Goal: Information Seeking & Learning: Compare options

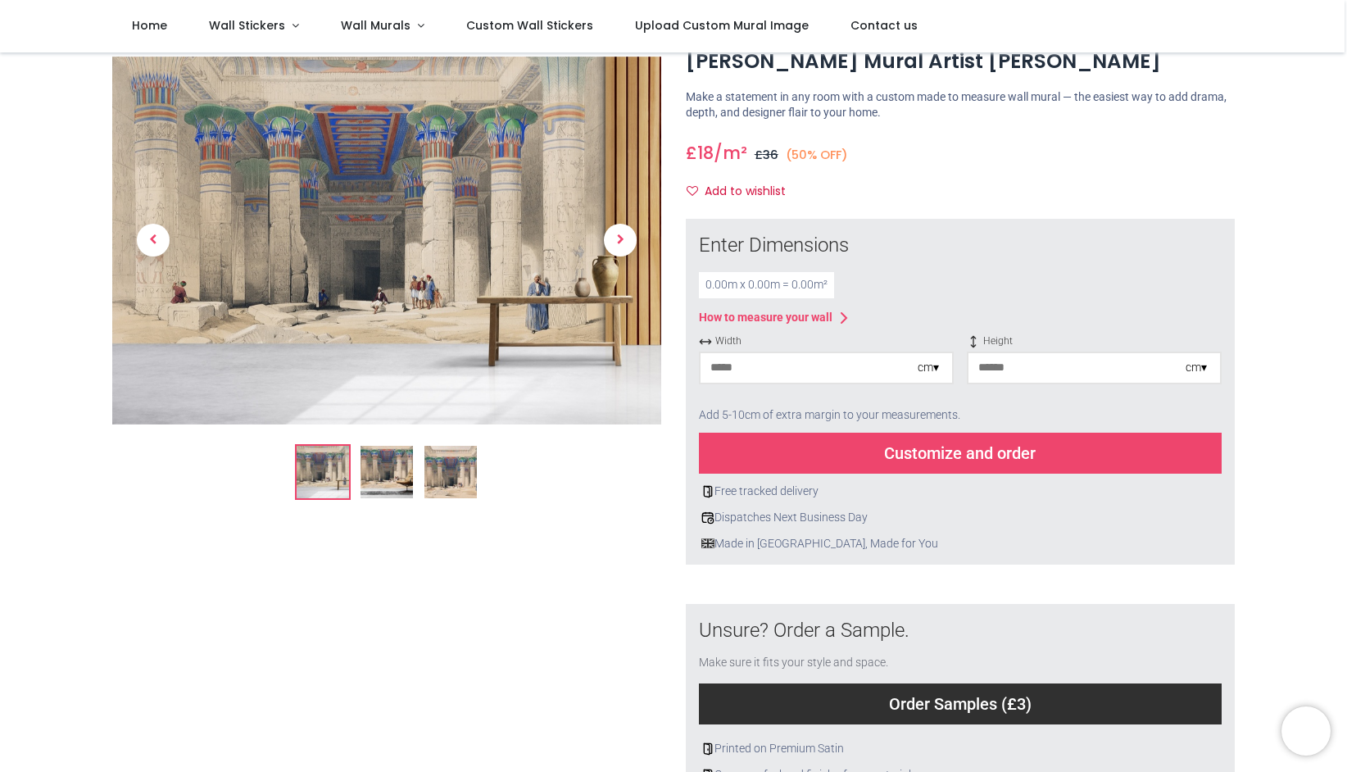
scroll to position [109, 0]
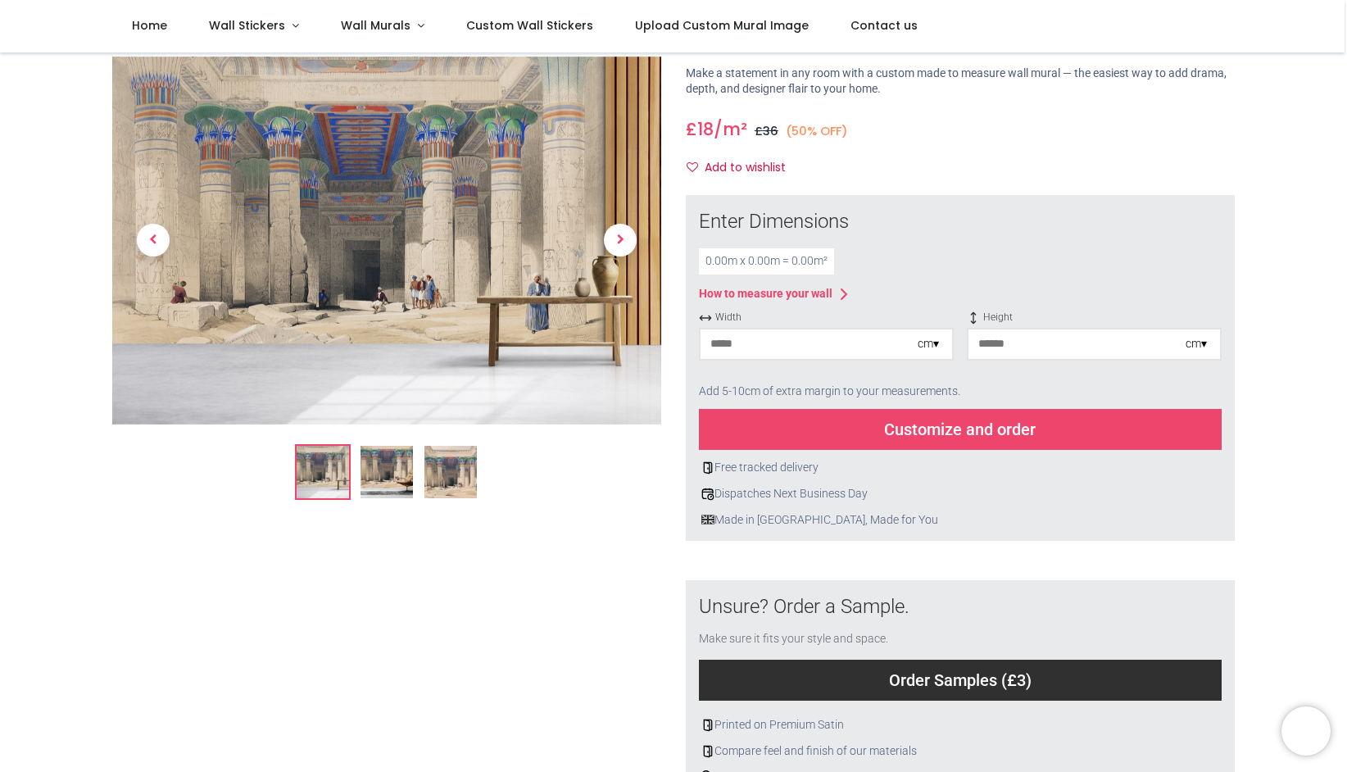
click at [1018, 358] on input "number" at bounding box center [1077, 344] width 217 height 30
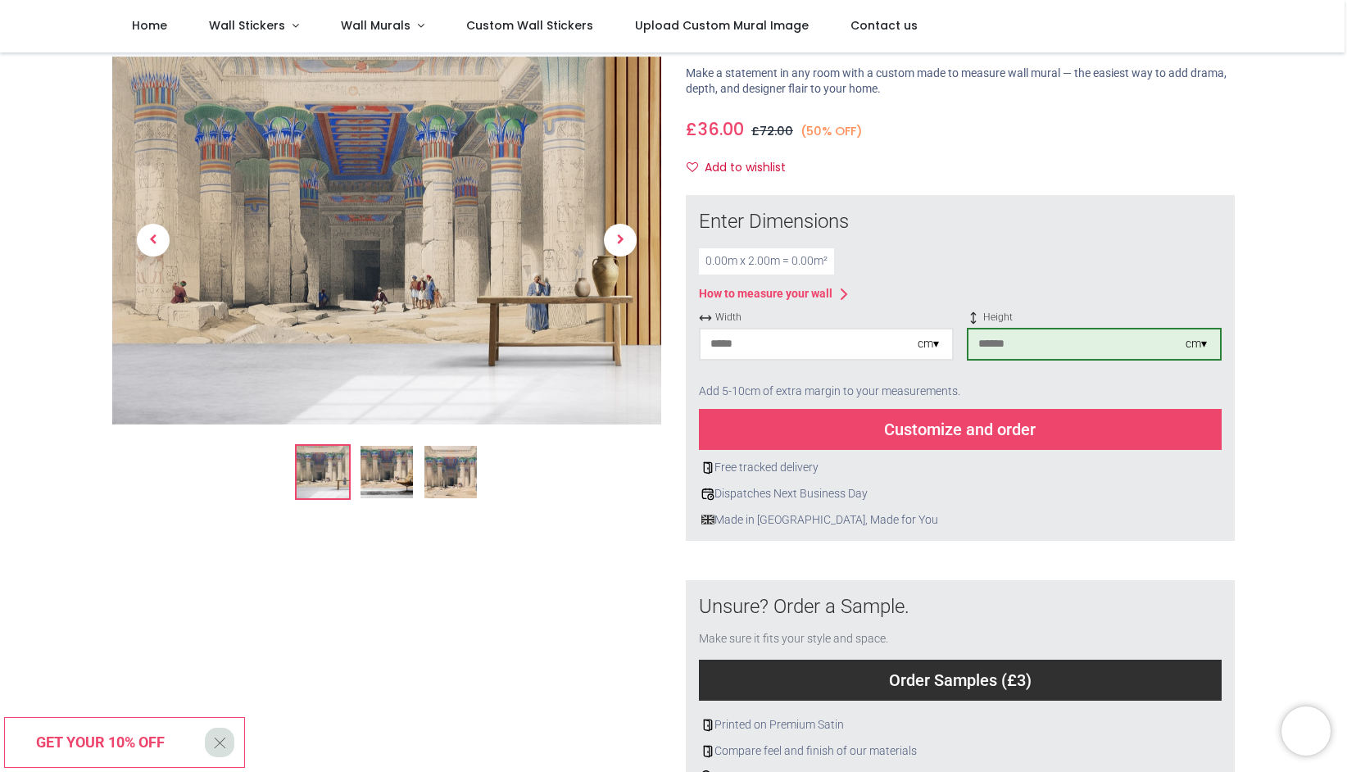
type input "***"
click at [830, 352] on input "number" at bounding box center [809, 344] width 217 height 30
type input "***"
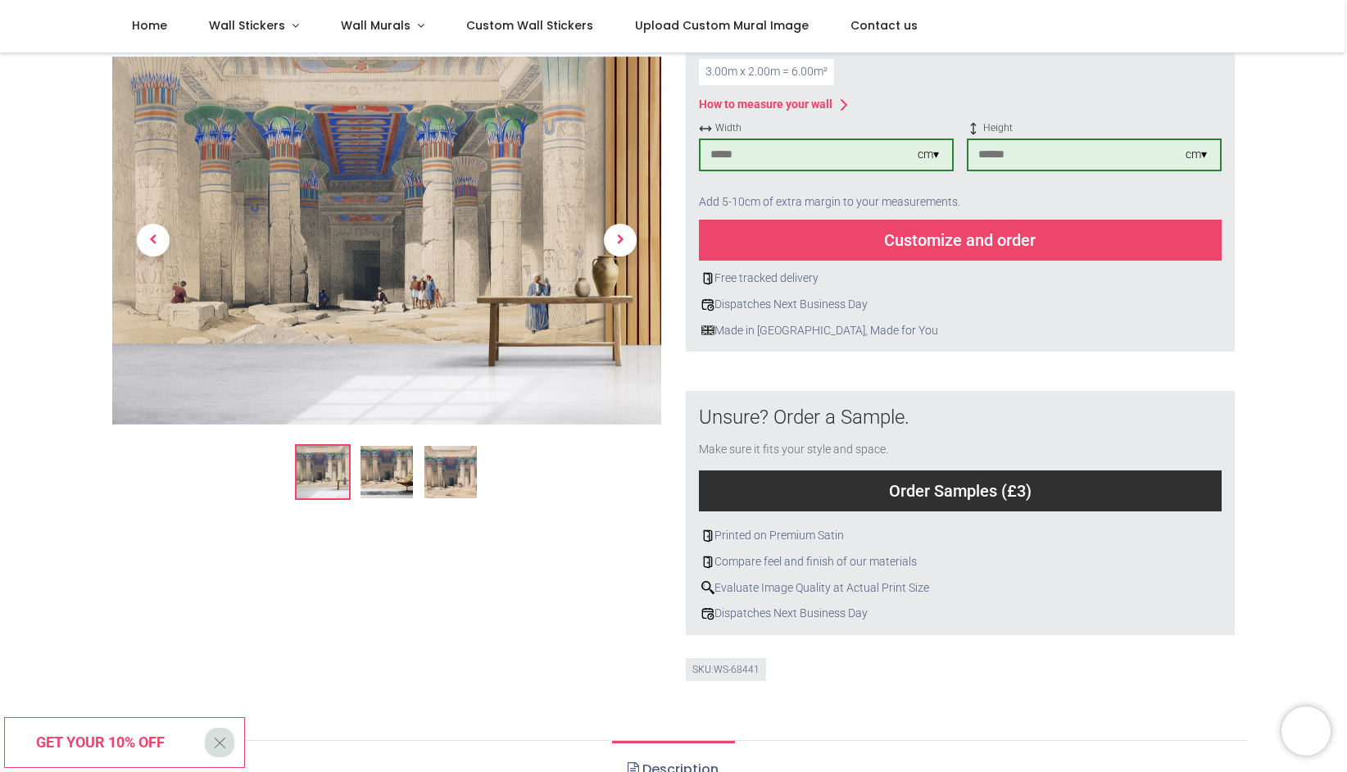
scroll to position [237, 0]
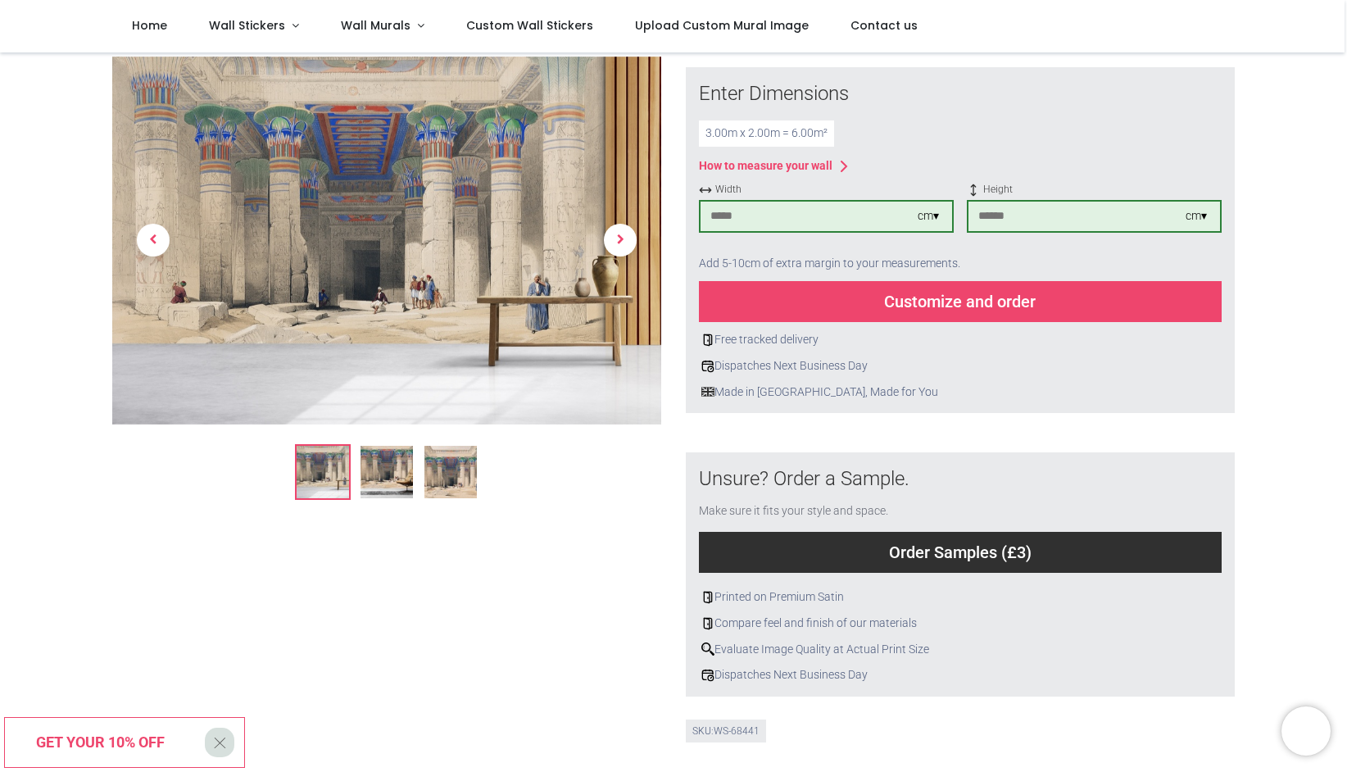
click at [937, 299] on div "Customize and order" at bounding box center [960, 301] width 523 height 41
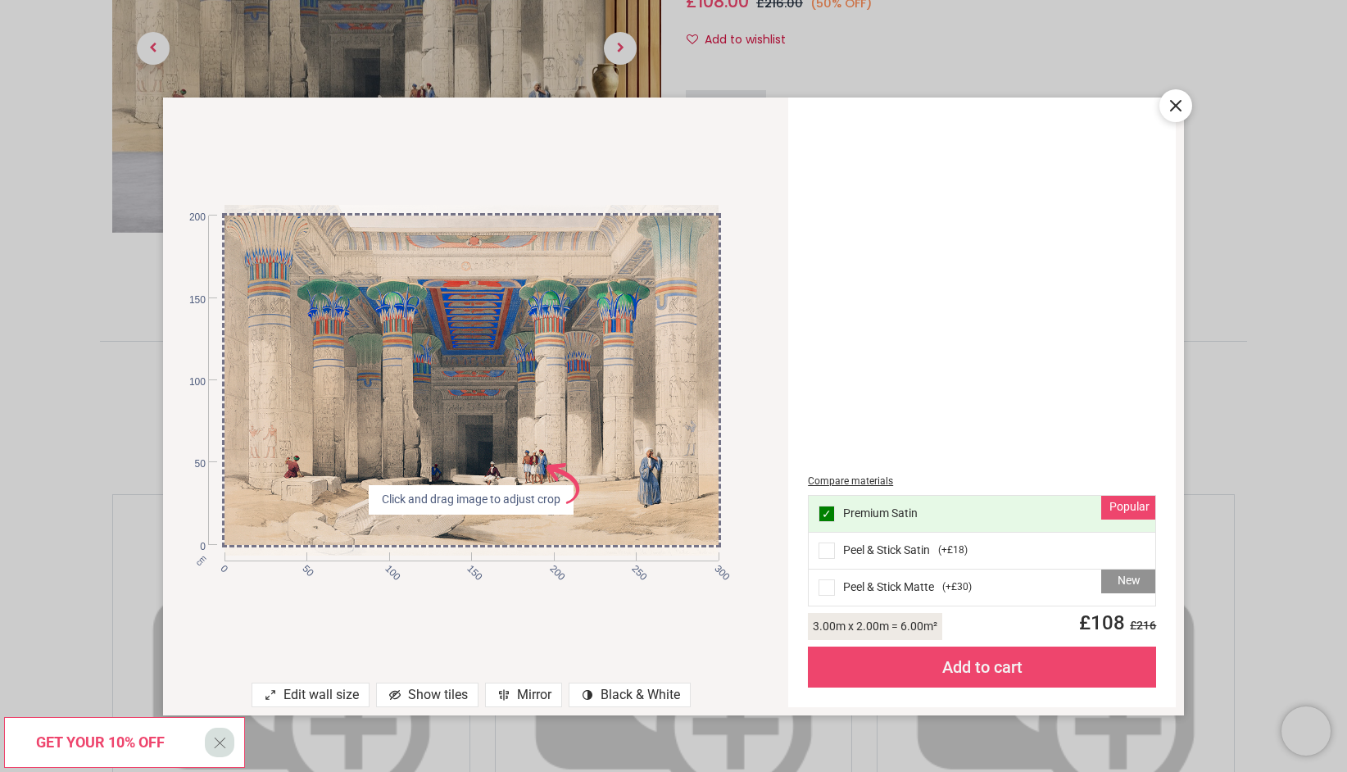
click at [886, 556] on div "Peel & Stick Satin ( +£18 )" at bounding box center [982, 551] width 347 height 37
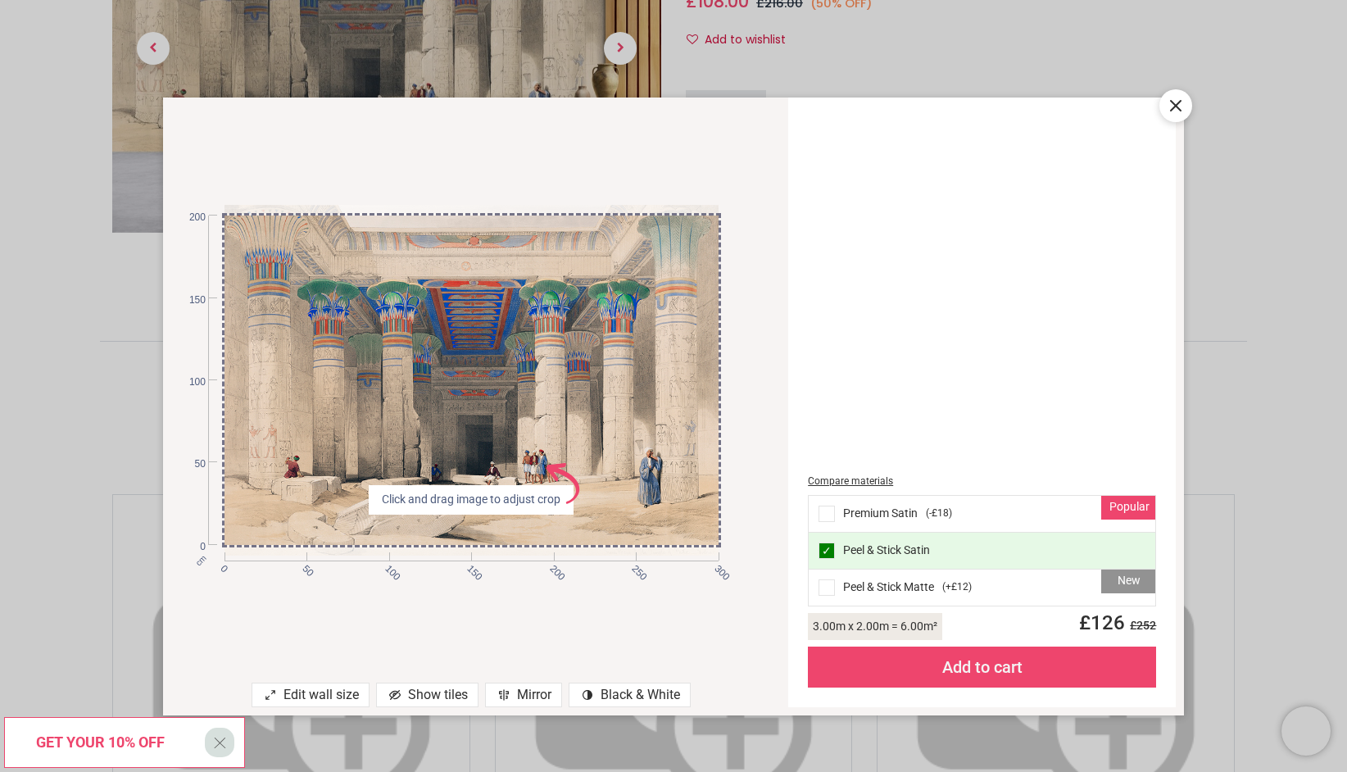
click at [1180, 97] on icon at bounding box center [1176, 106] width 20 height 20
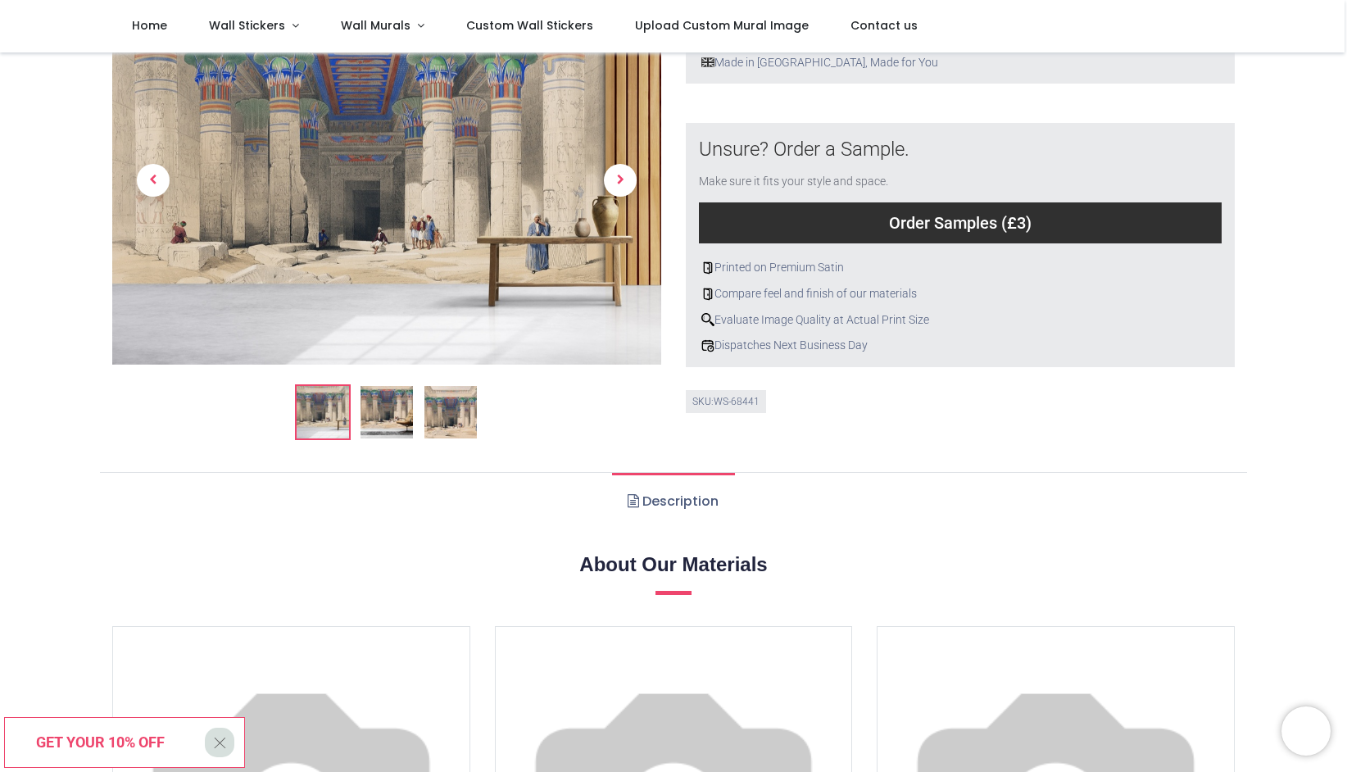
scroll to position [434, 0]
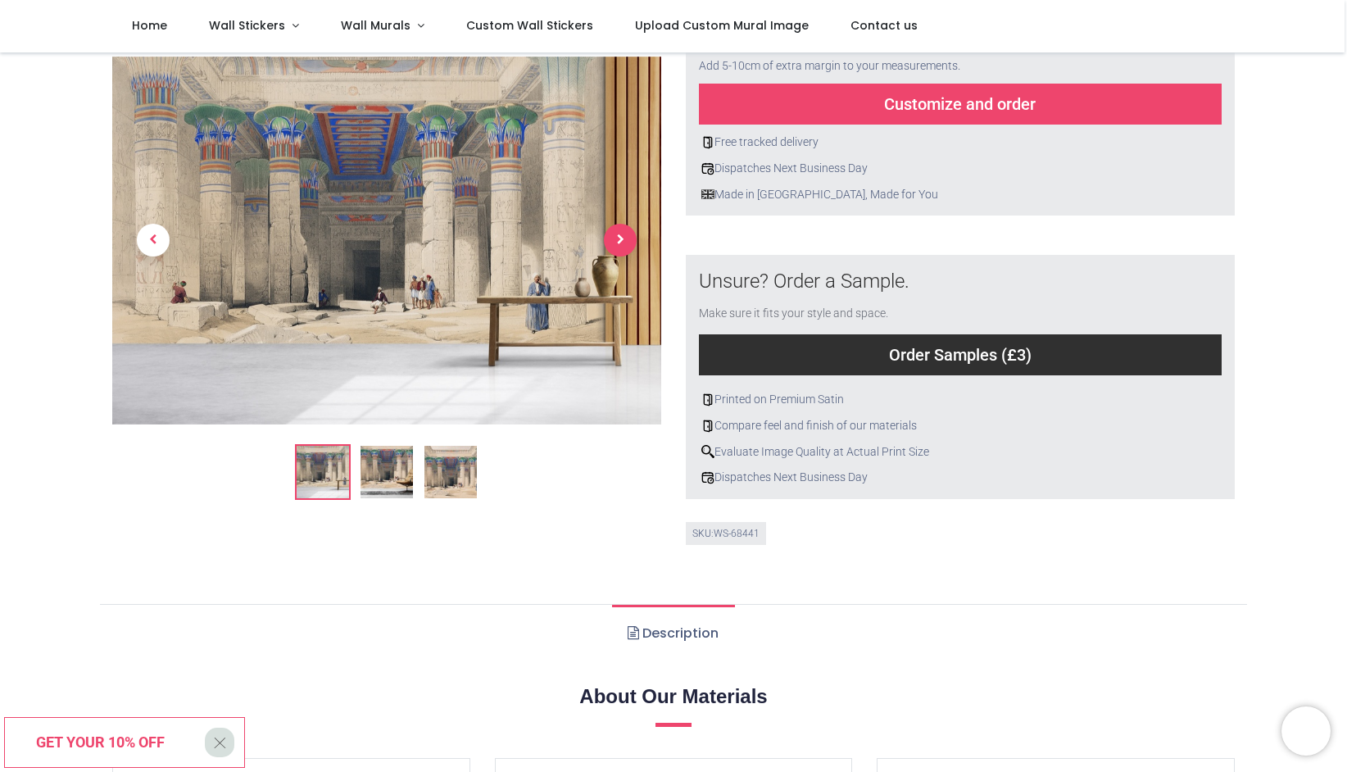
click at [615, 240] on span "Next" at bounding box center [620, 241] width 33 height 33
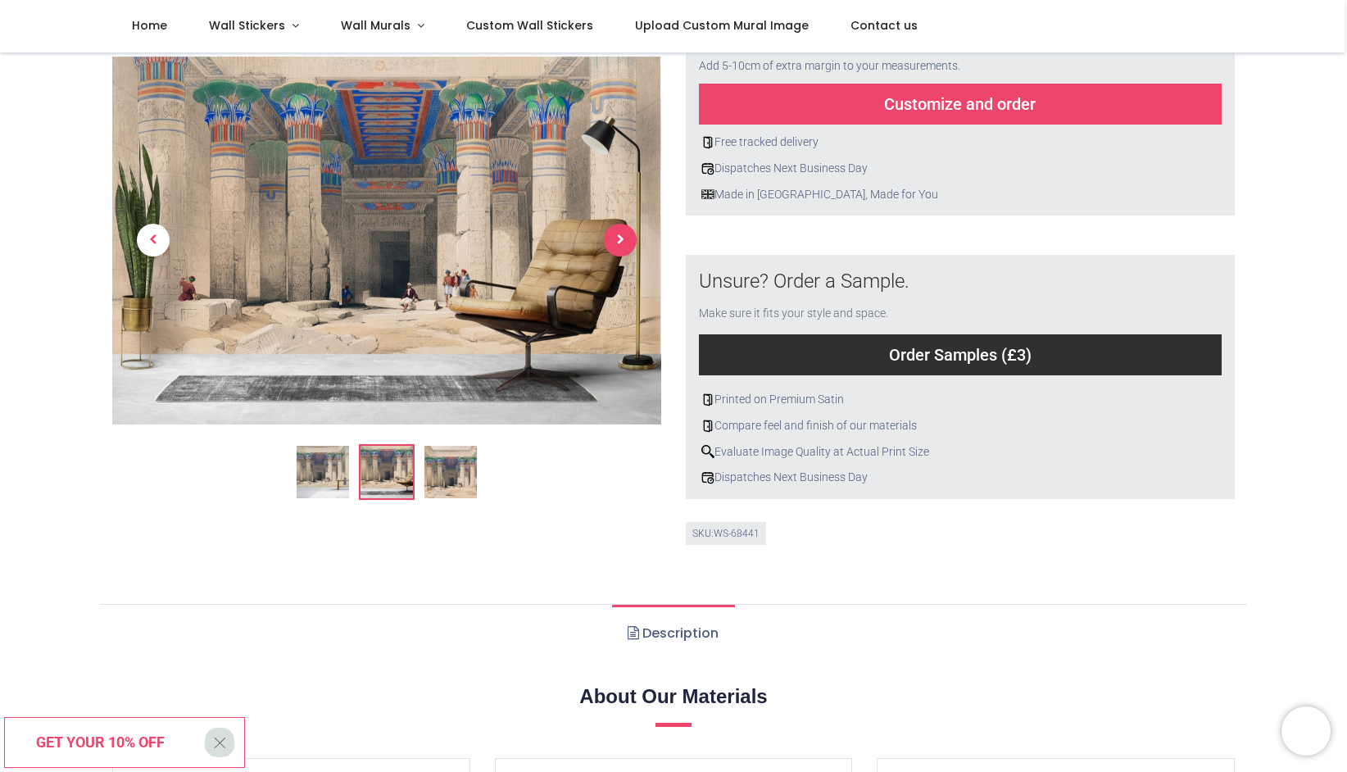
click at [615, 240] on span "Next" at bounding box center [620, 241] width 33 height 33
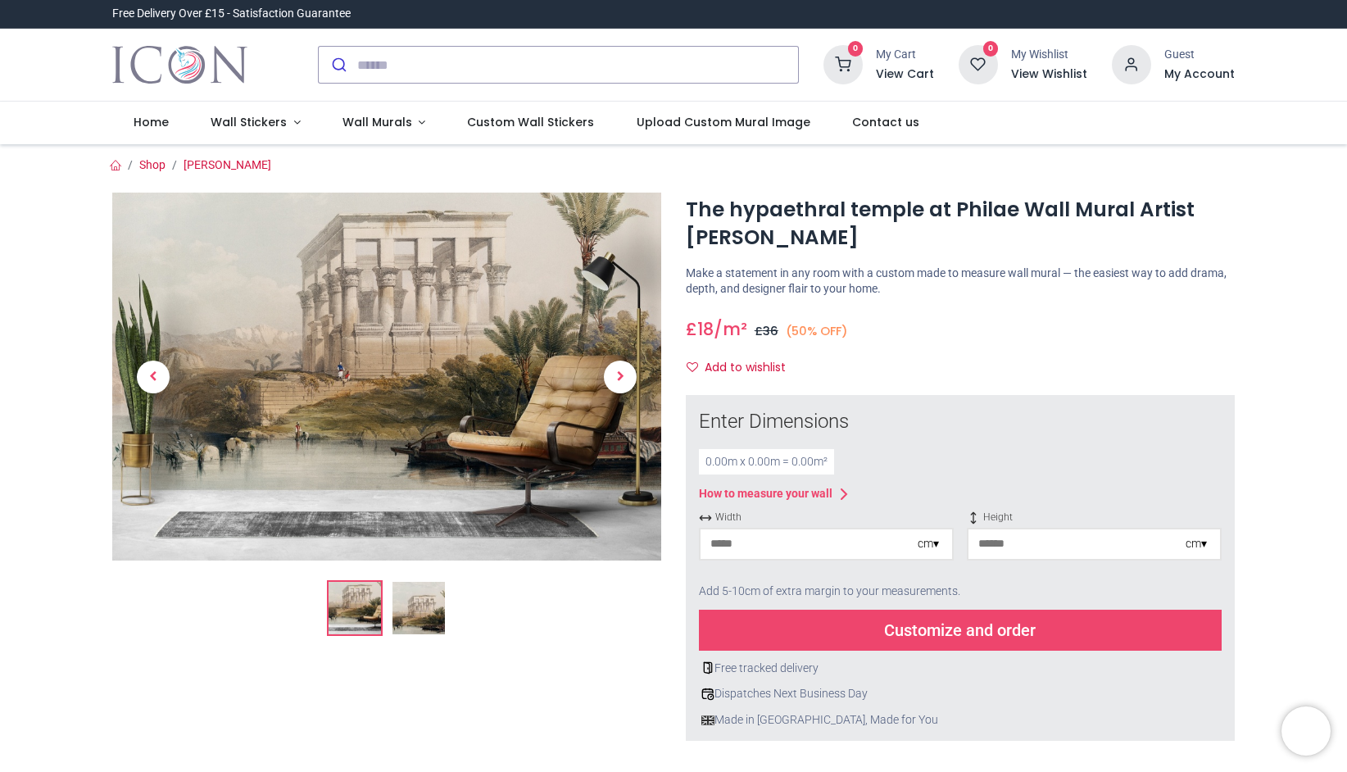
click at [410, 347] on img at bounding box center [386, 377] width 549 height 368
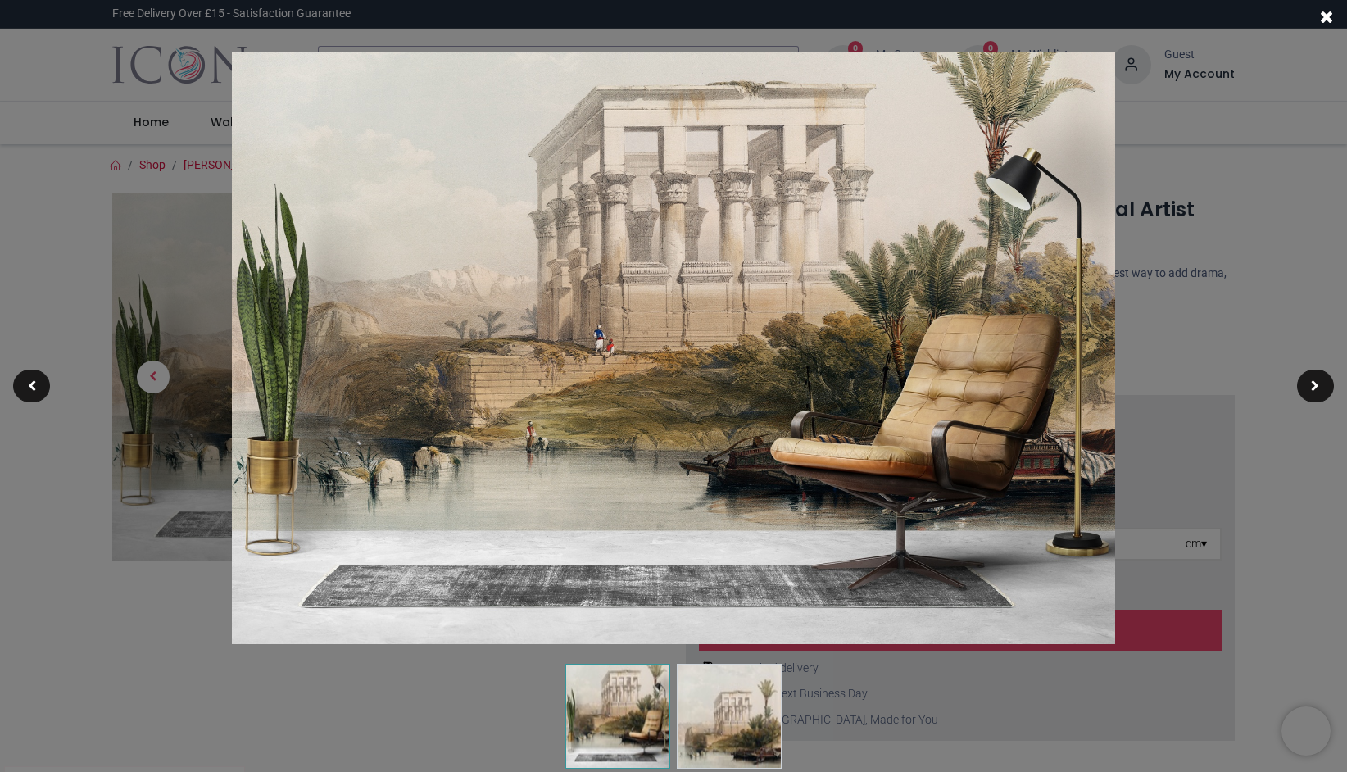
click at [729, 716] on img at bounding box center [729, 716] width 105 height 105
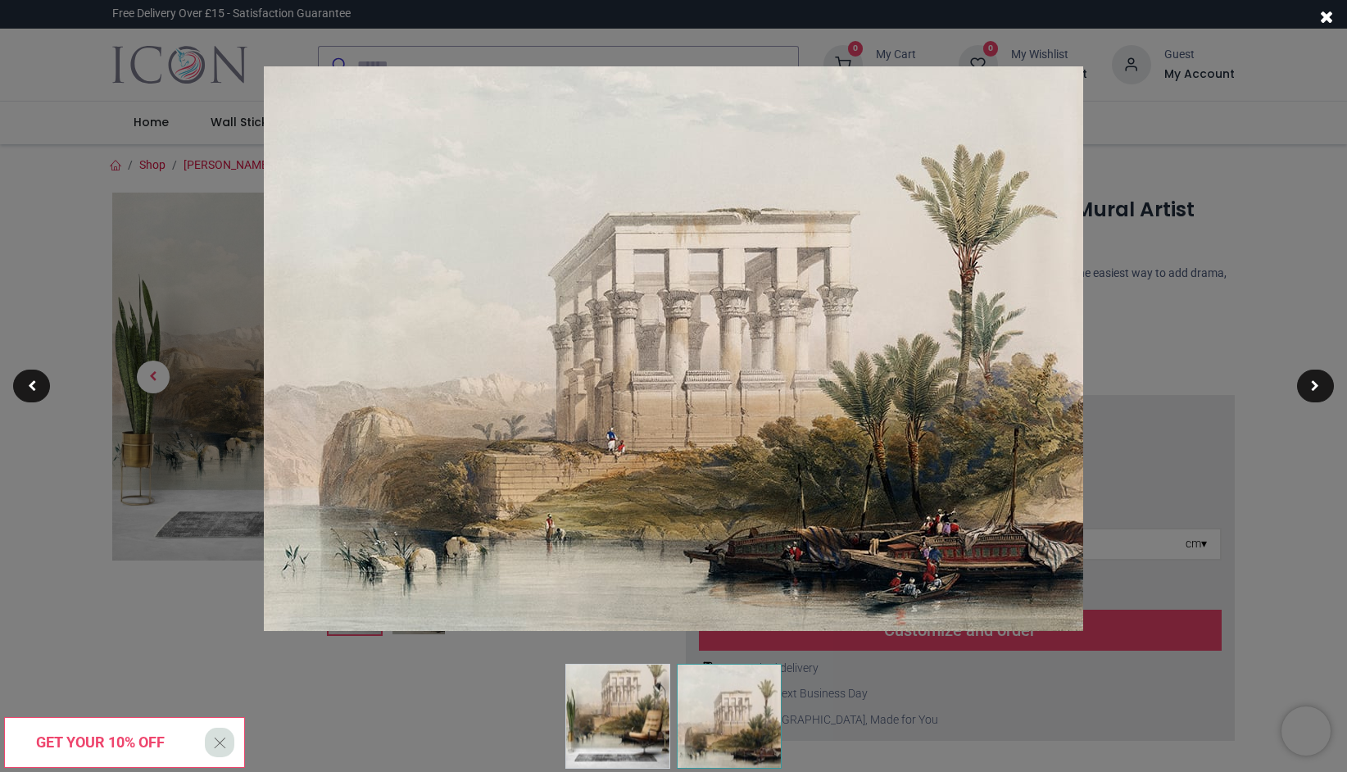
click at [1187, 332] on div at bounding box center [673, 386] width 1347 height 772
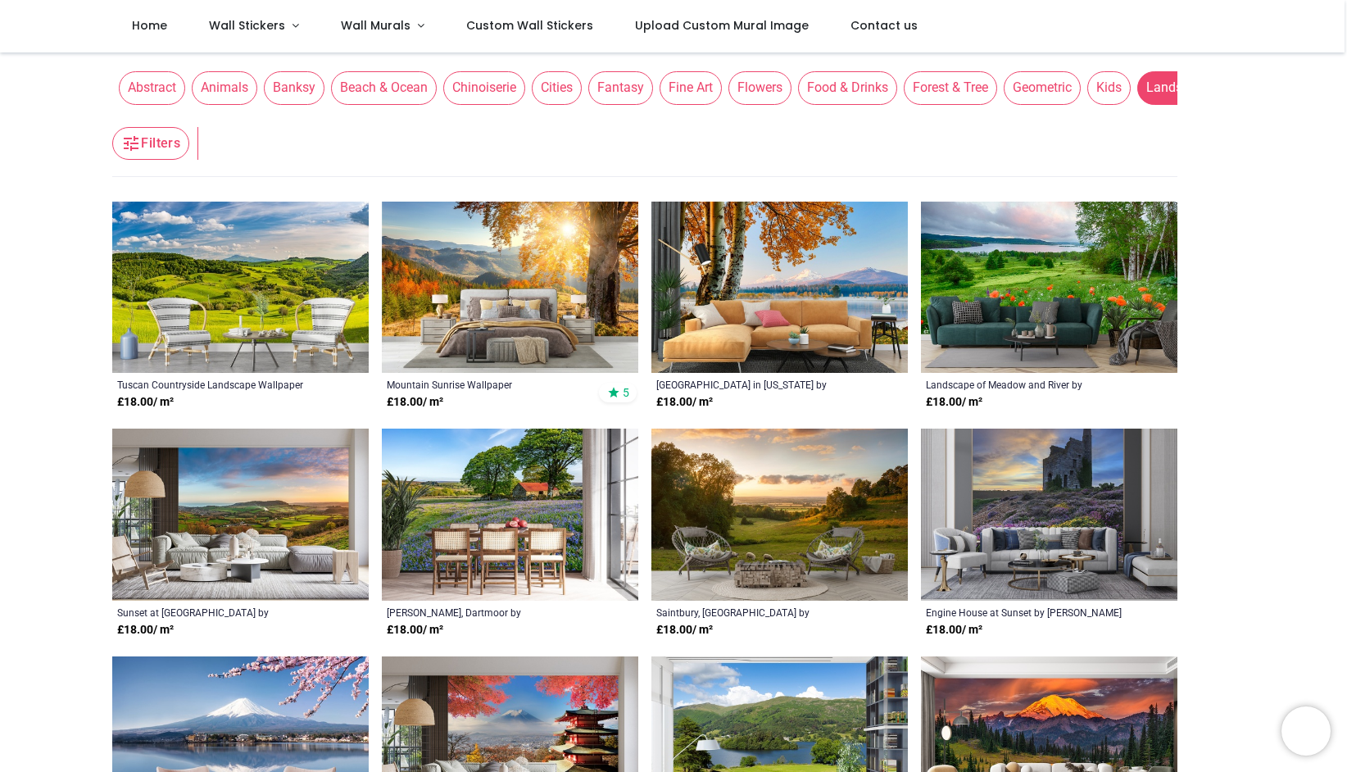
scroll to position [200, 0]
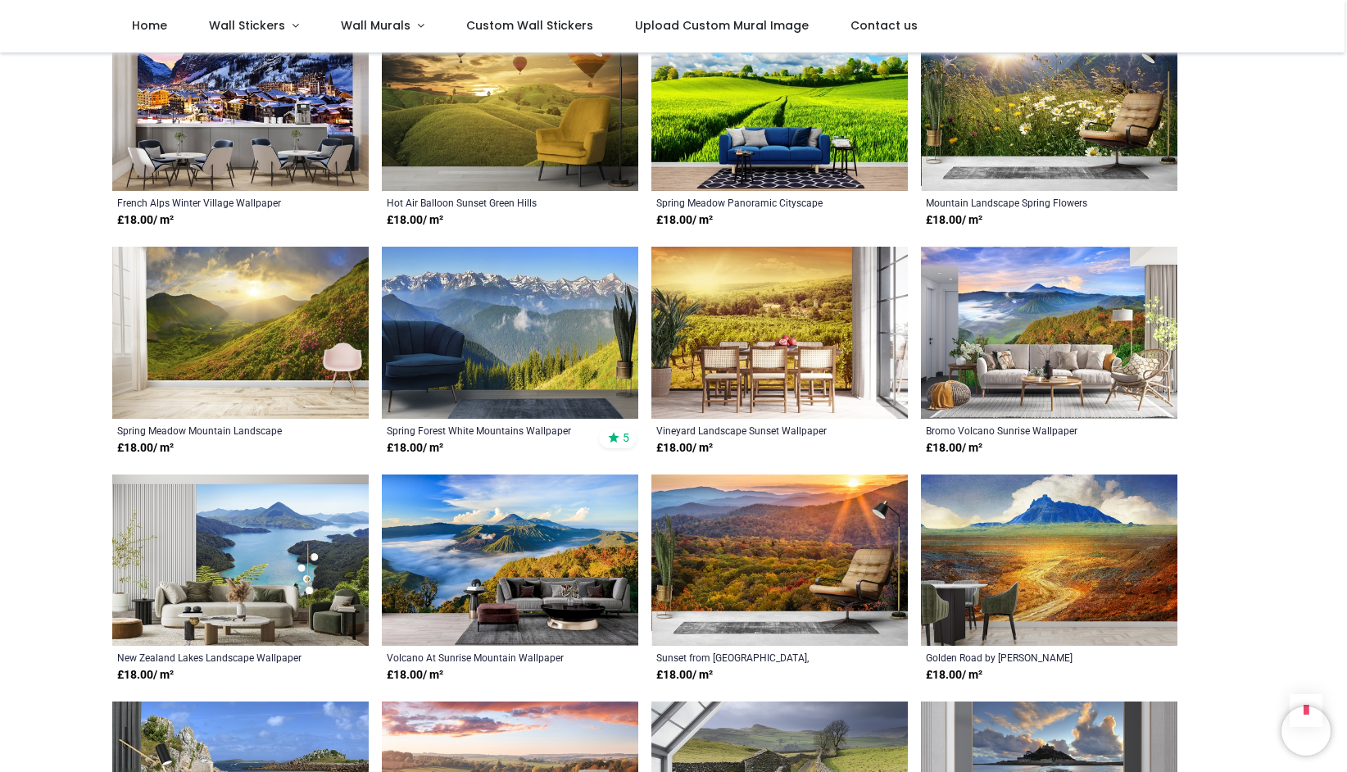
scroll to position [2656, 0]
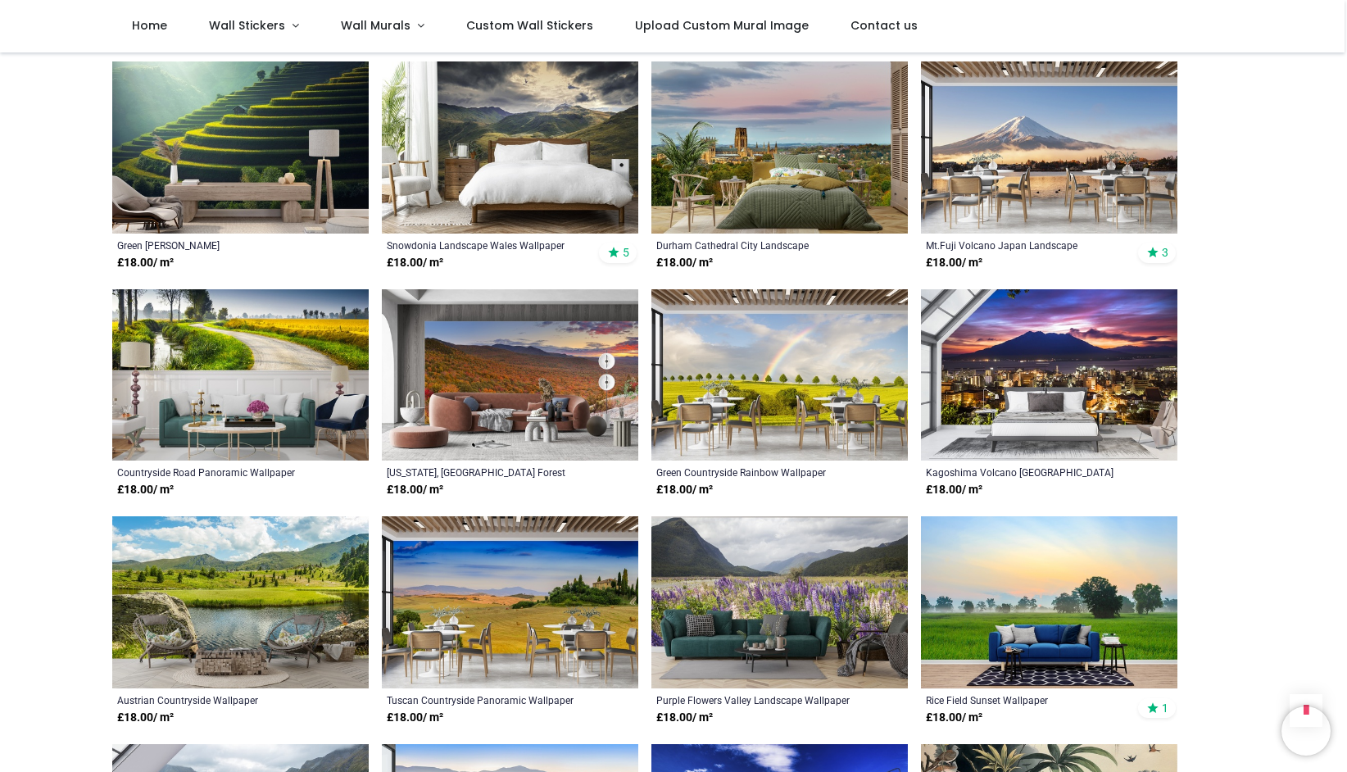
scroll to position [4249, 0]
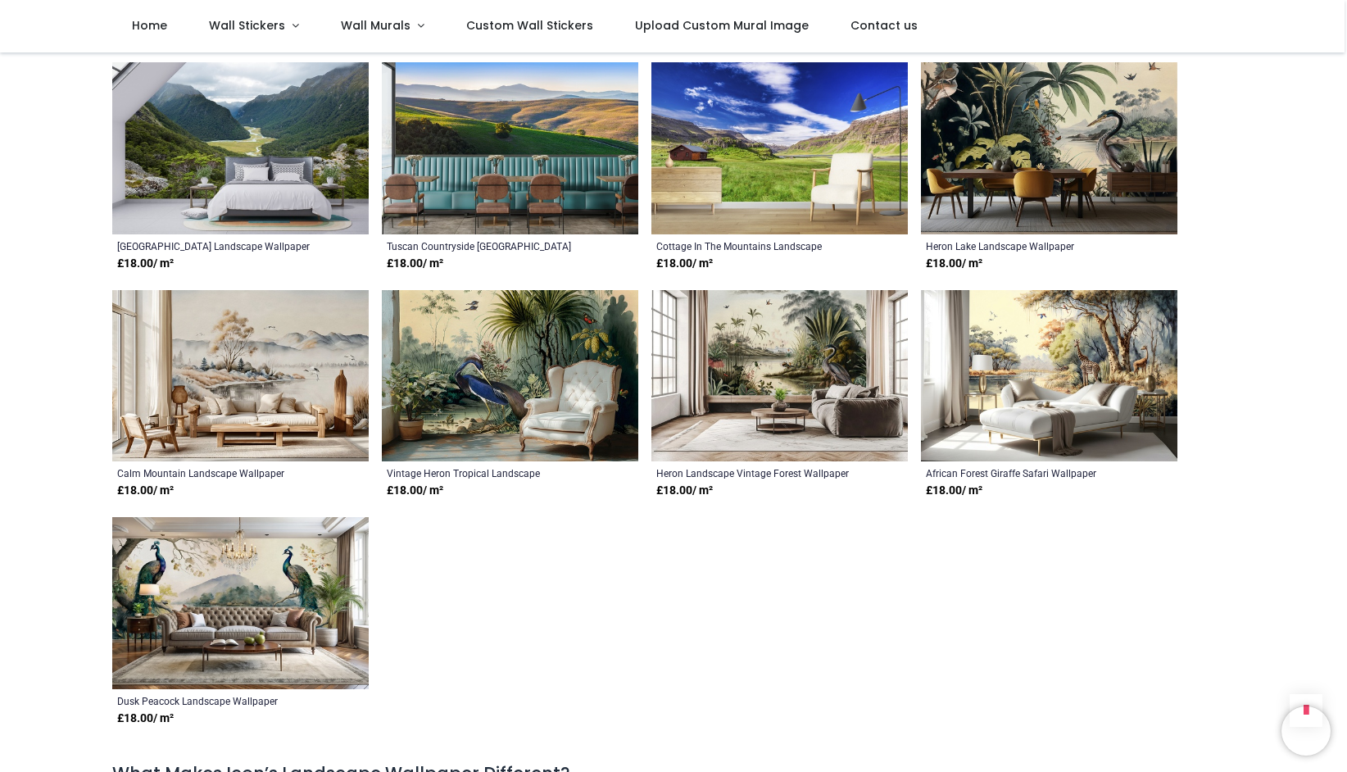
scroll to position [4868, 0]
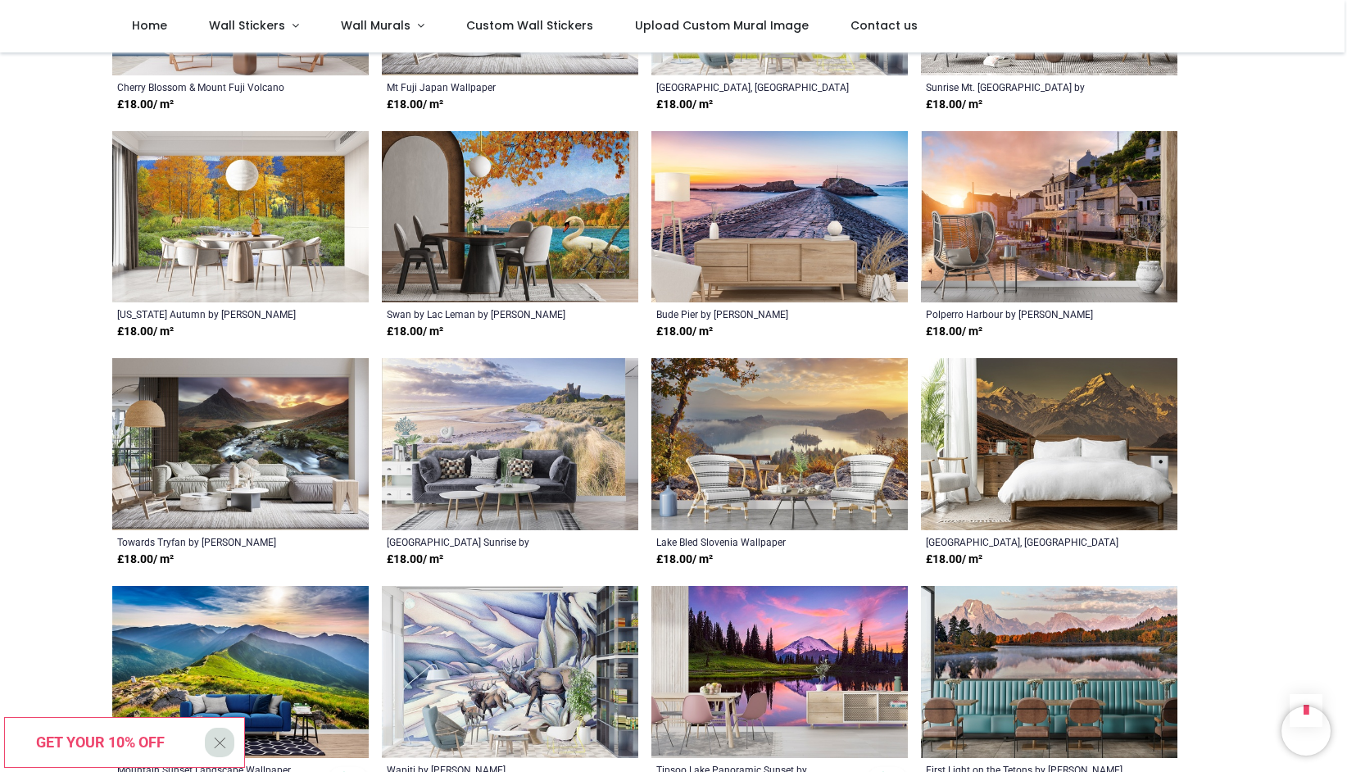
scroll to position [701, 0]
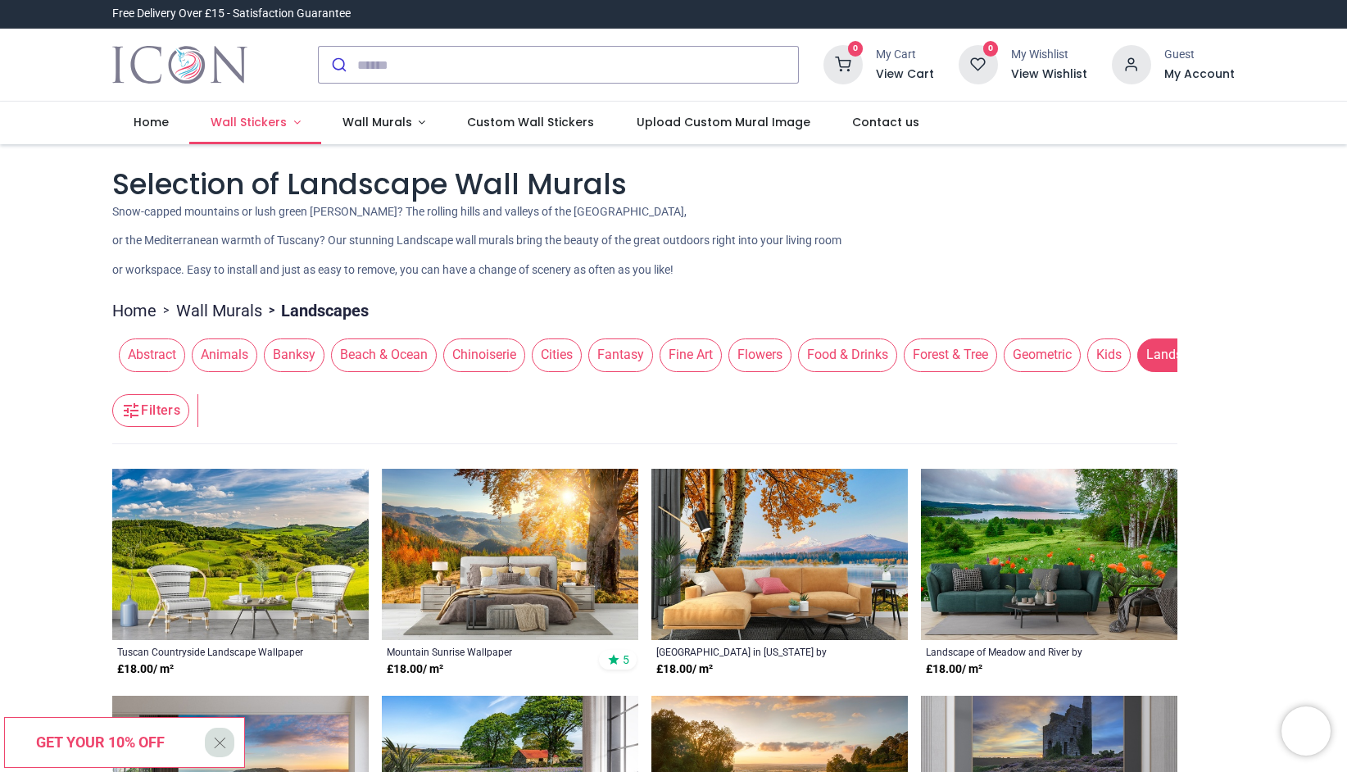
click at [289, 125] on link "Wall Stickers" at bounding box center [255, 123] width 132 height 43
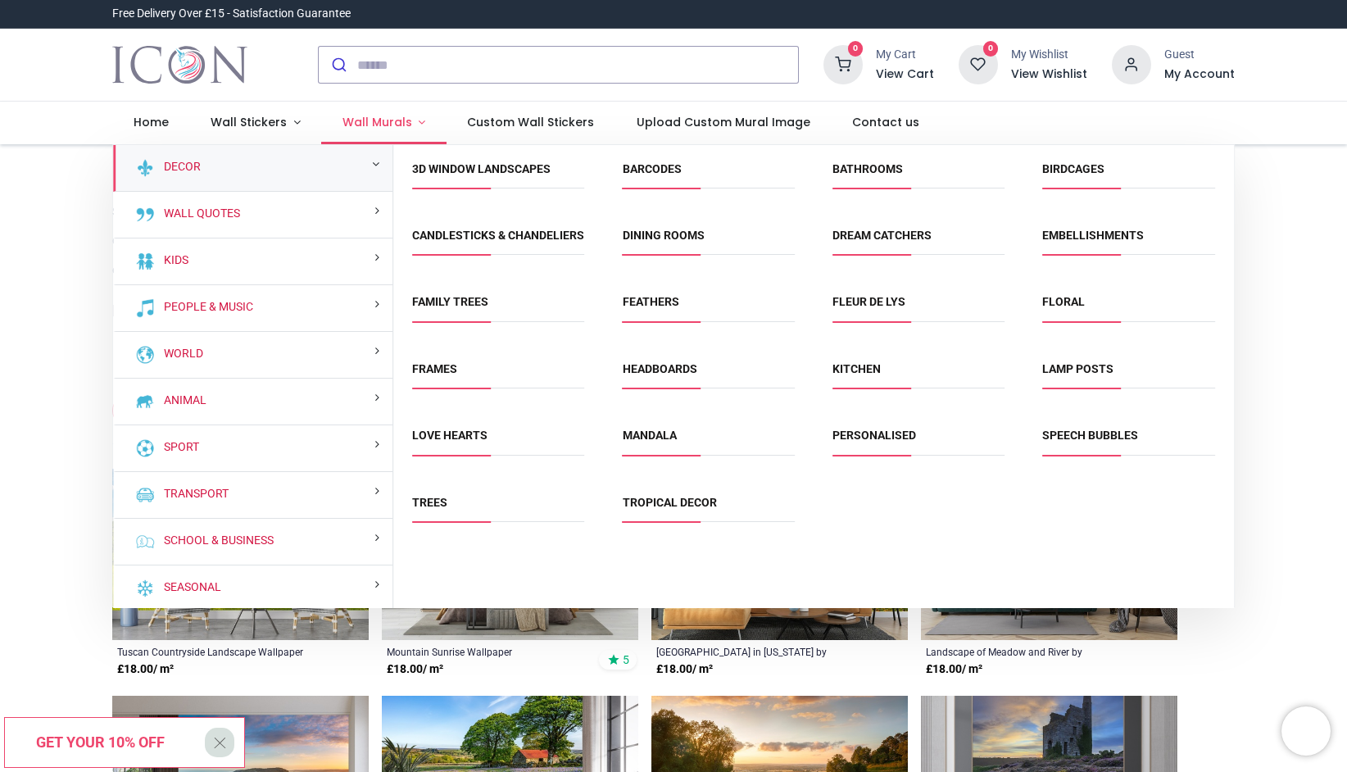
click at [374, 125] on span "Wall Murals" at bounding box center [378, 122] width 70 height 16
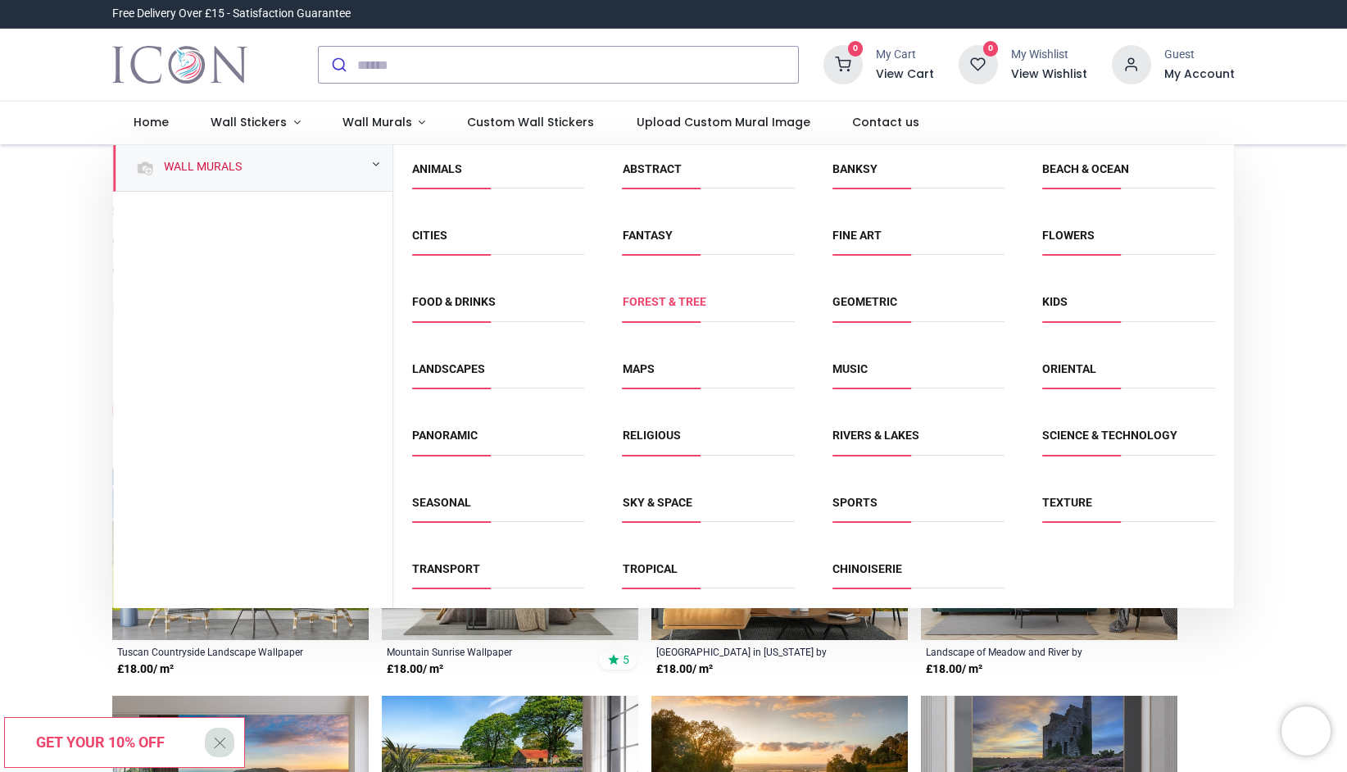
click at [650, 304] on link "Forest & Tree" at bounding box center [665, 301] width 84 height 13
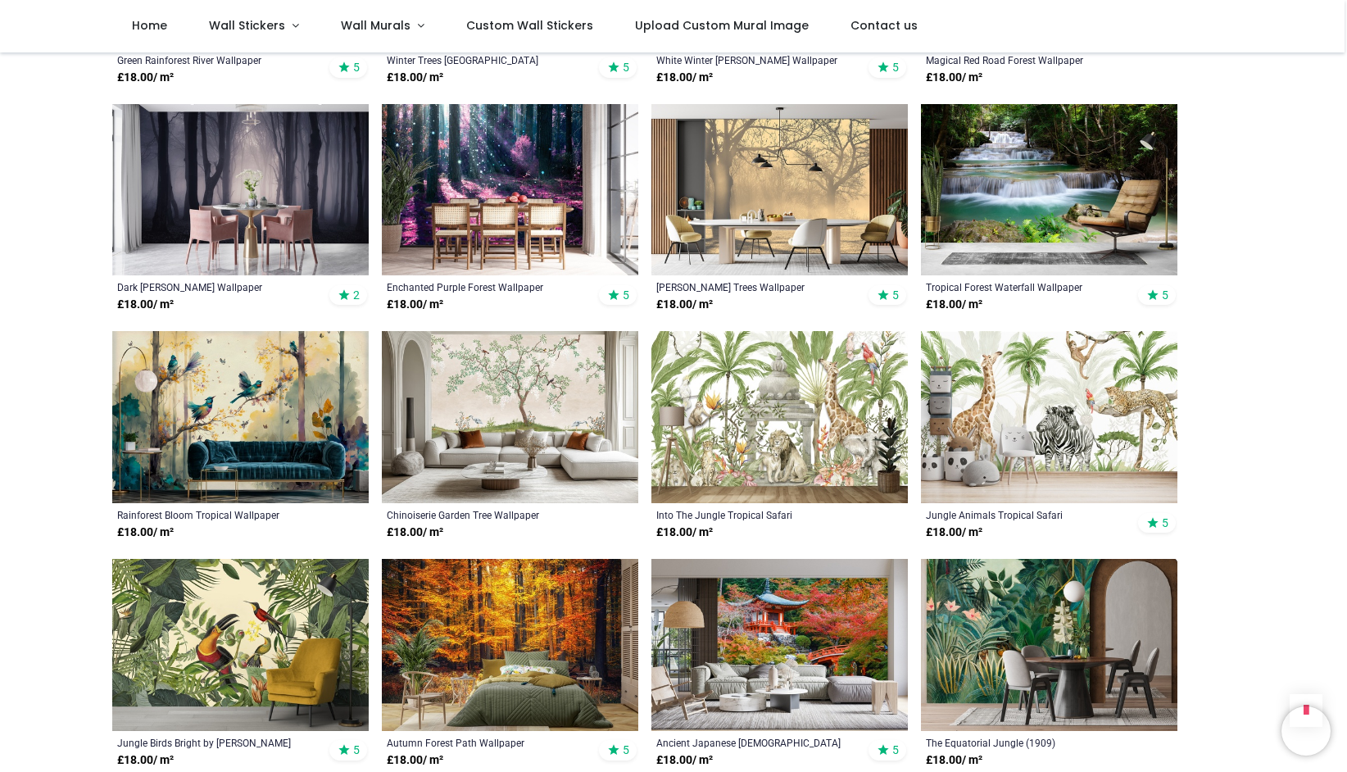
scroll to position [942, 0]
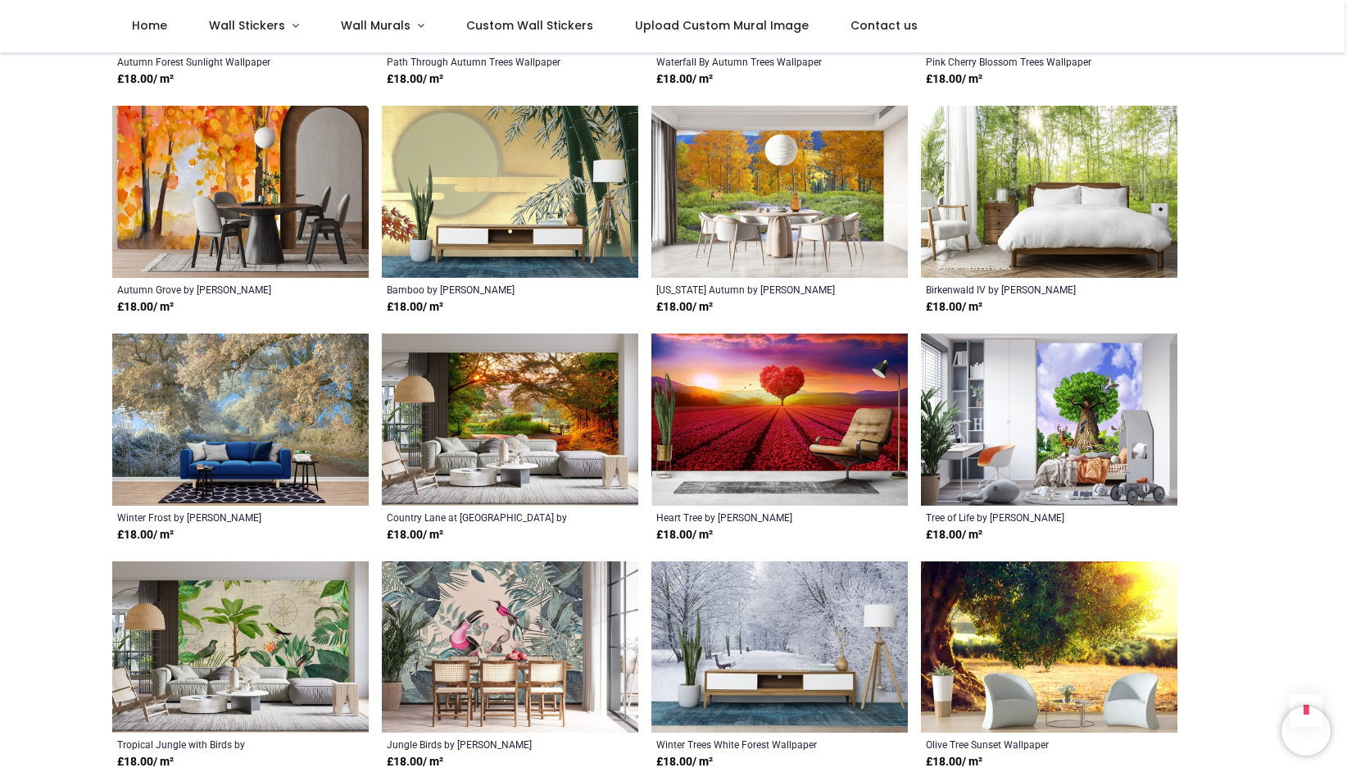
scroll to position [2671, 0]
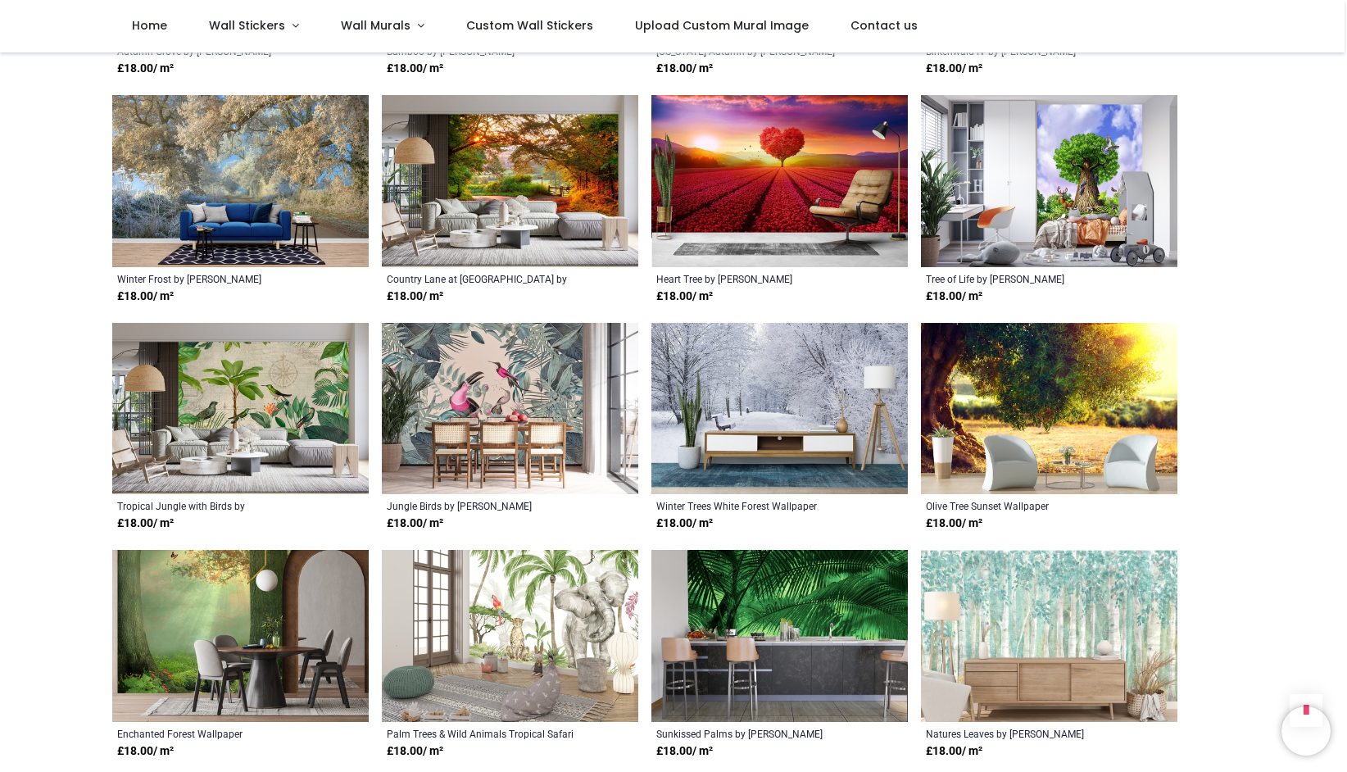
scroll to position [2785, 0]
click at [285, 200] on img at bounding box center [240, 182] width 256 height 172
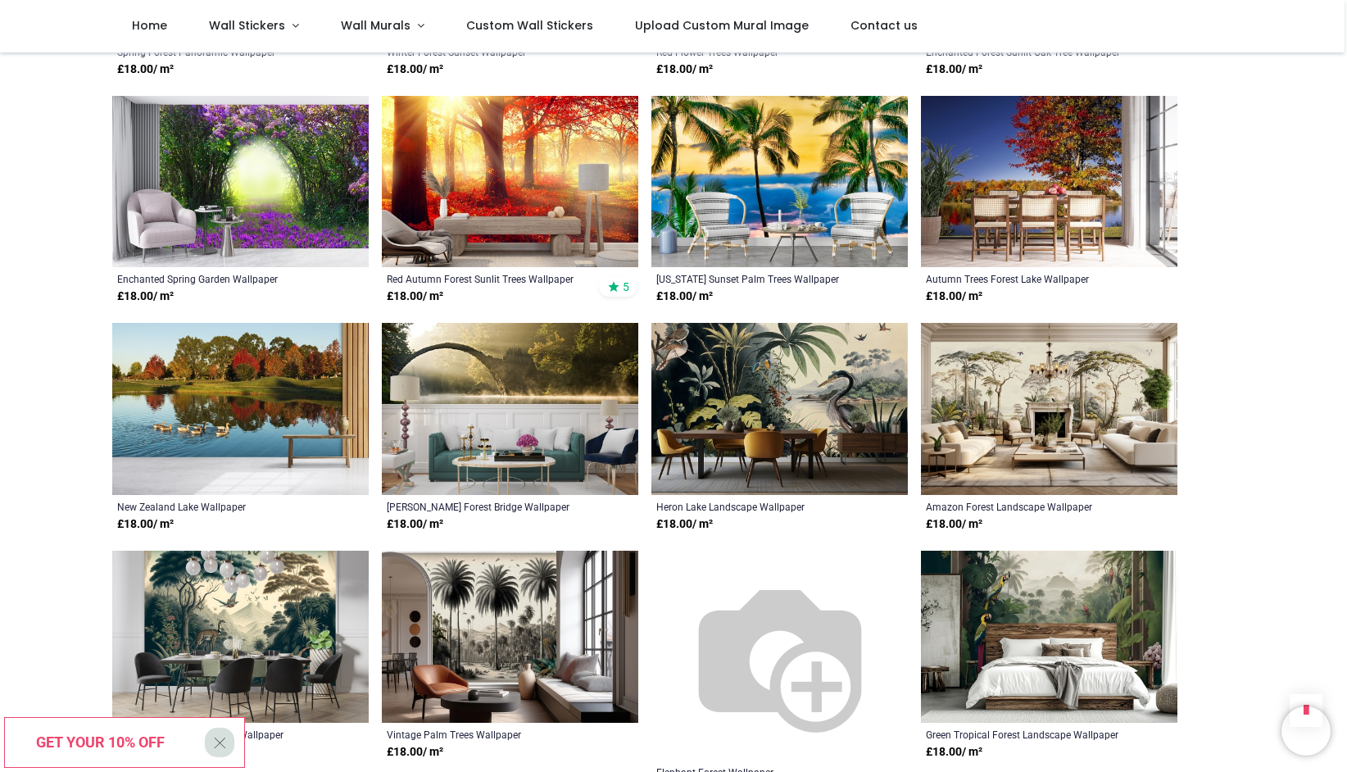
scroll to position [5755, 0]
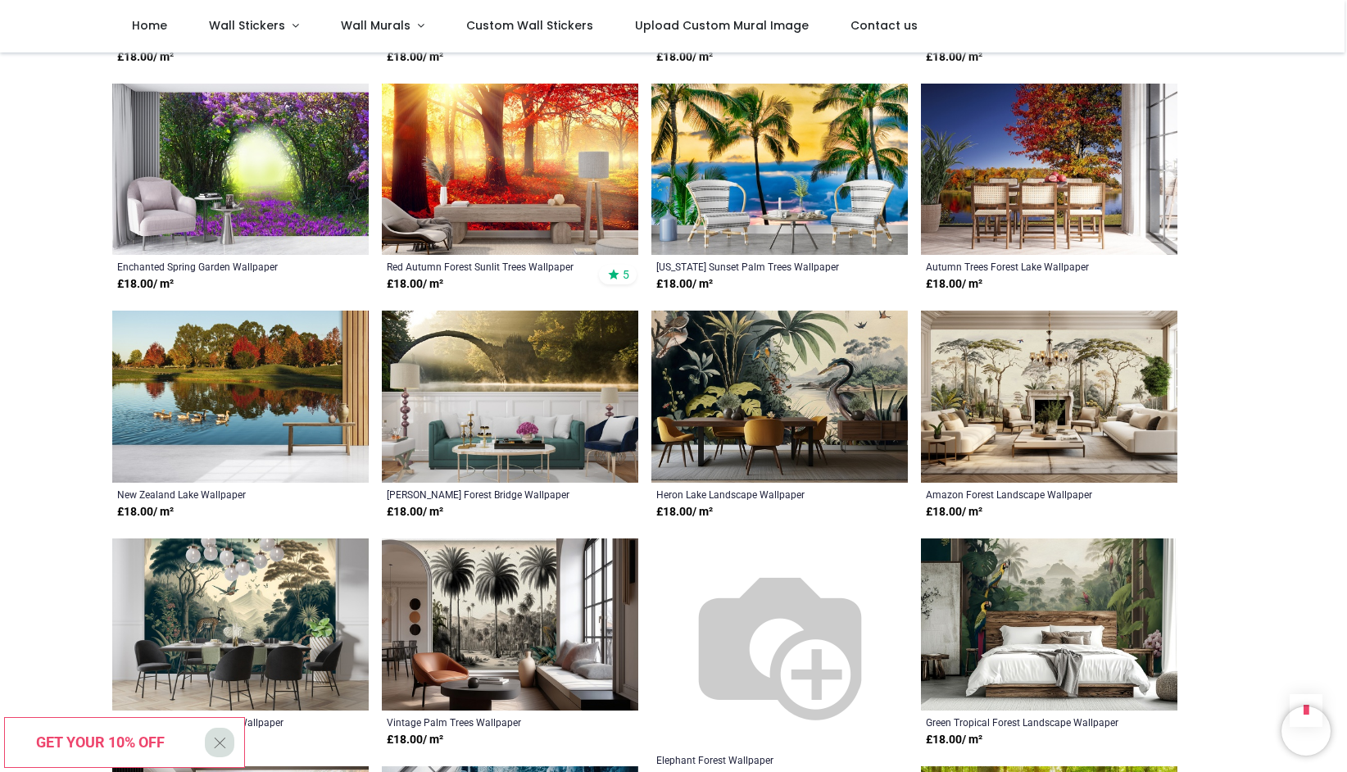
click at [535, 616] on img at bounding box center [510, 624] width 256 height 172
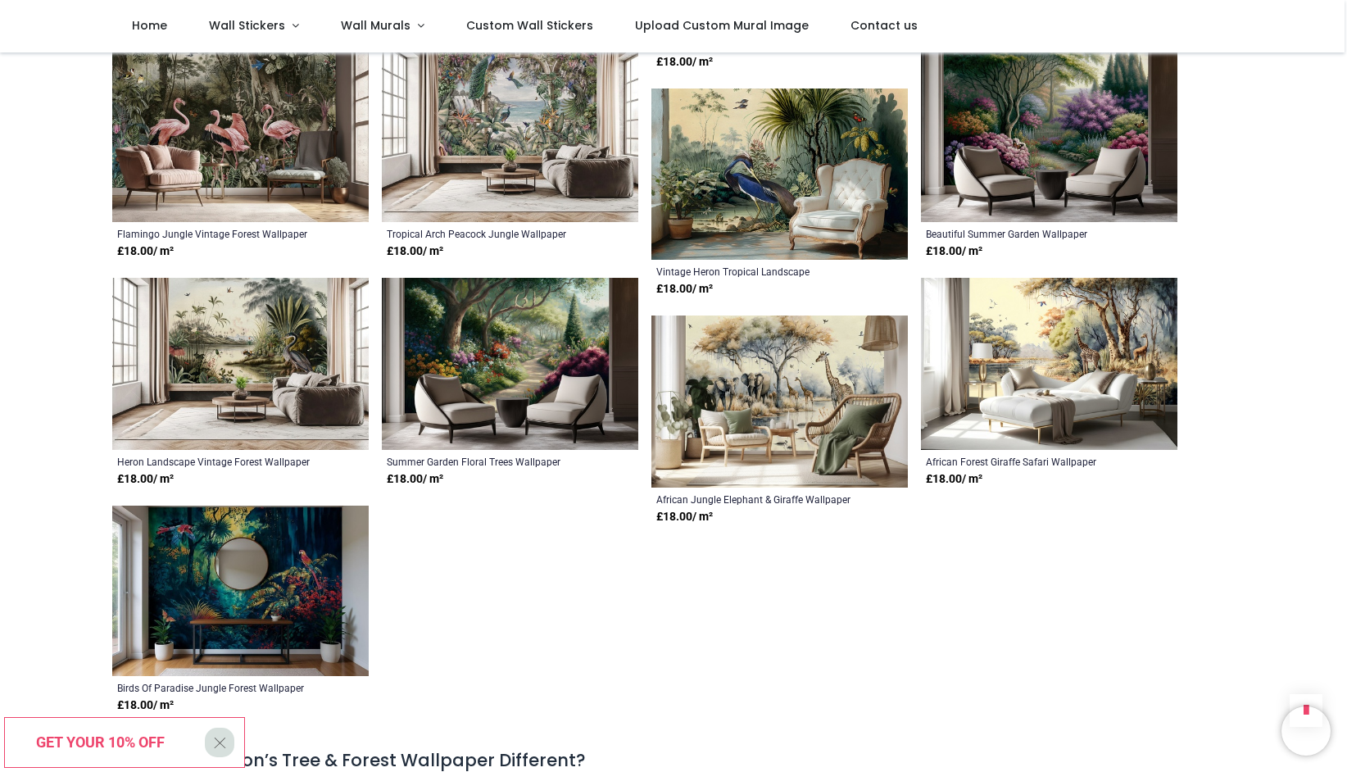
scroll to position [6724, 0]
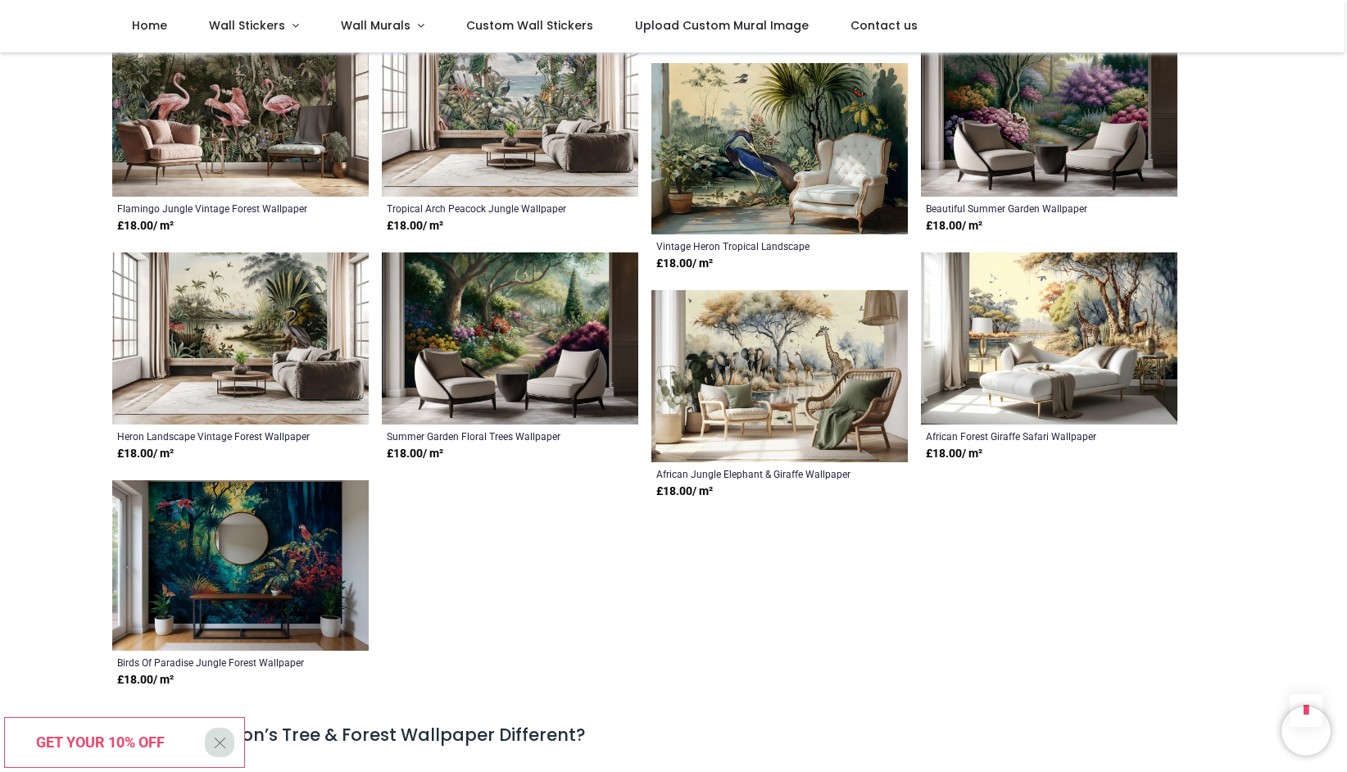
click at [558, 344] on img at bounding box center [510, 338] width 256 height 172
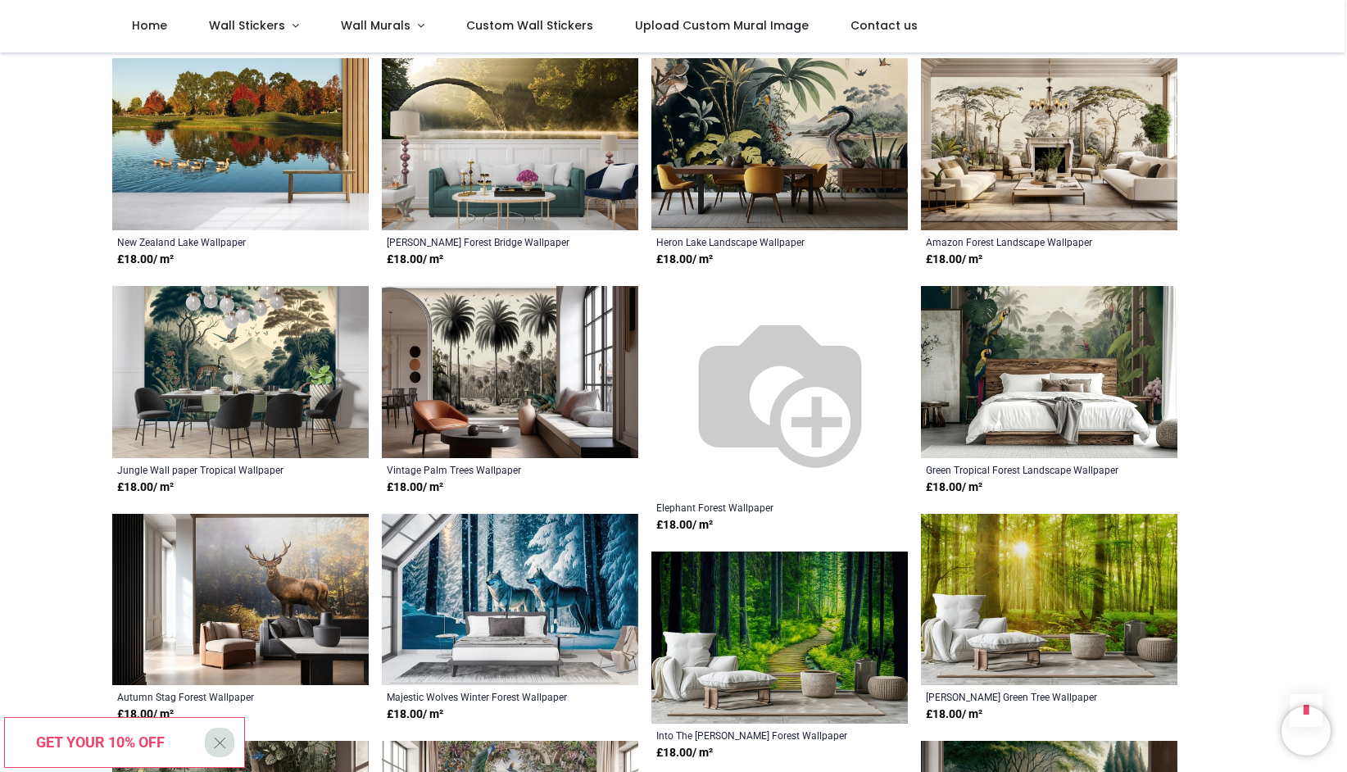
scroll to position [5845, 0]
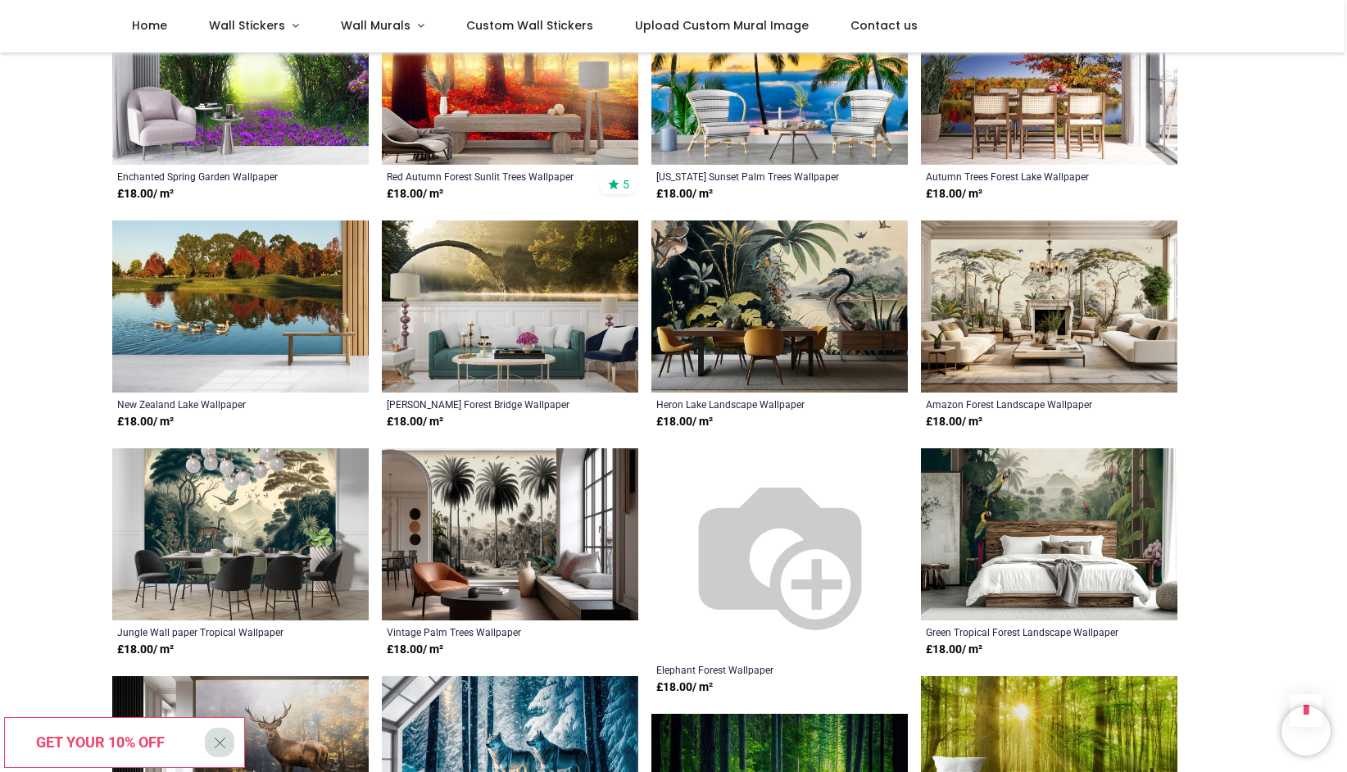
click at [1121, 321] on img at bounding box center [1049, 306] width 256 height 172
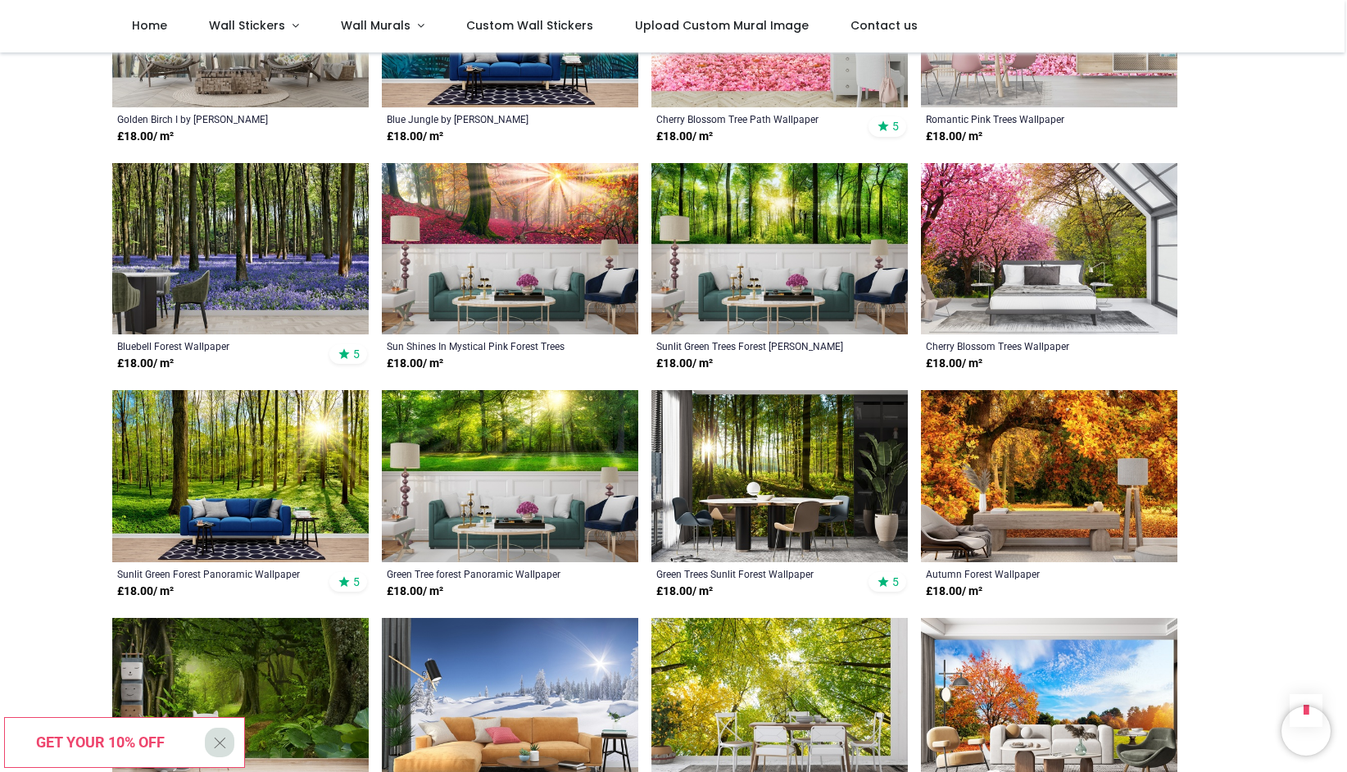
scroll to position [3615, 0]
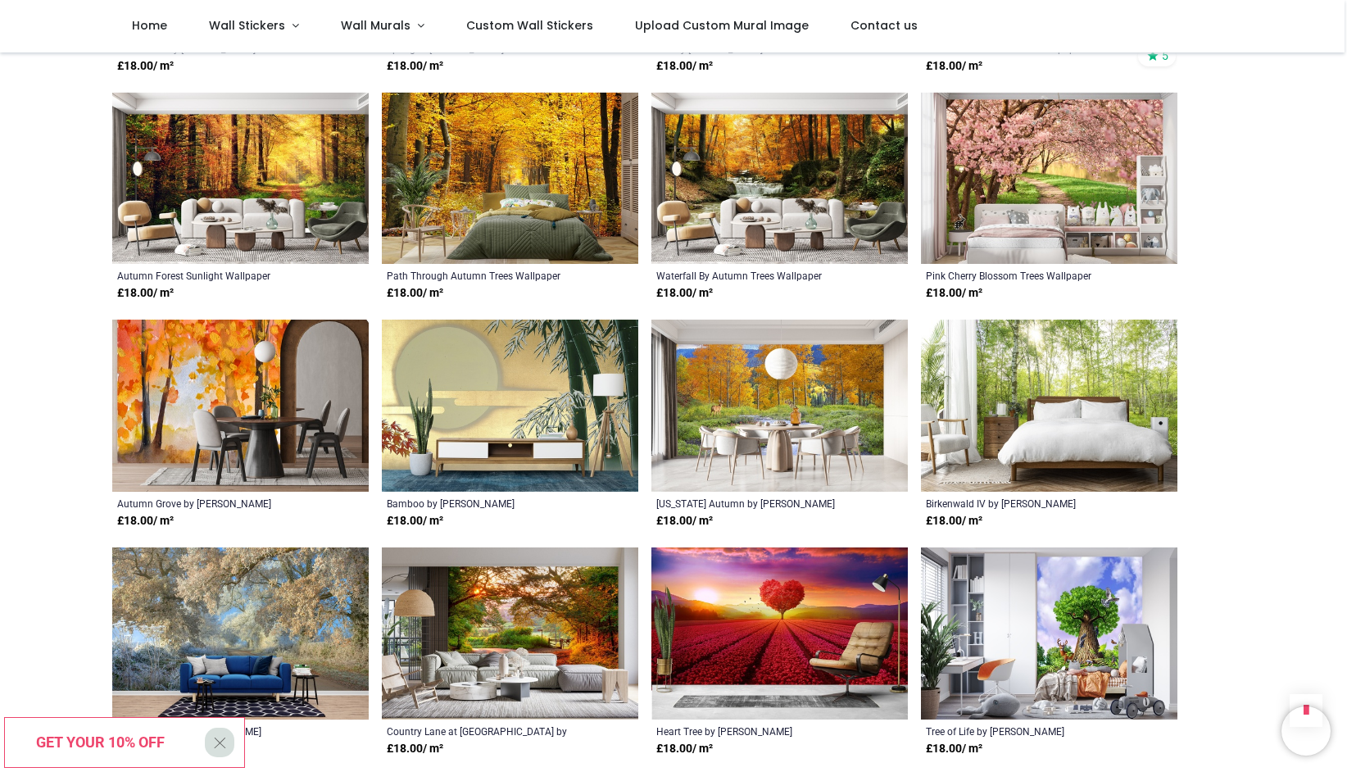
scroll to position [2236, 0]
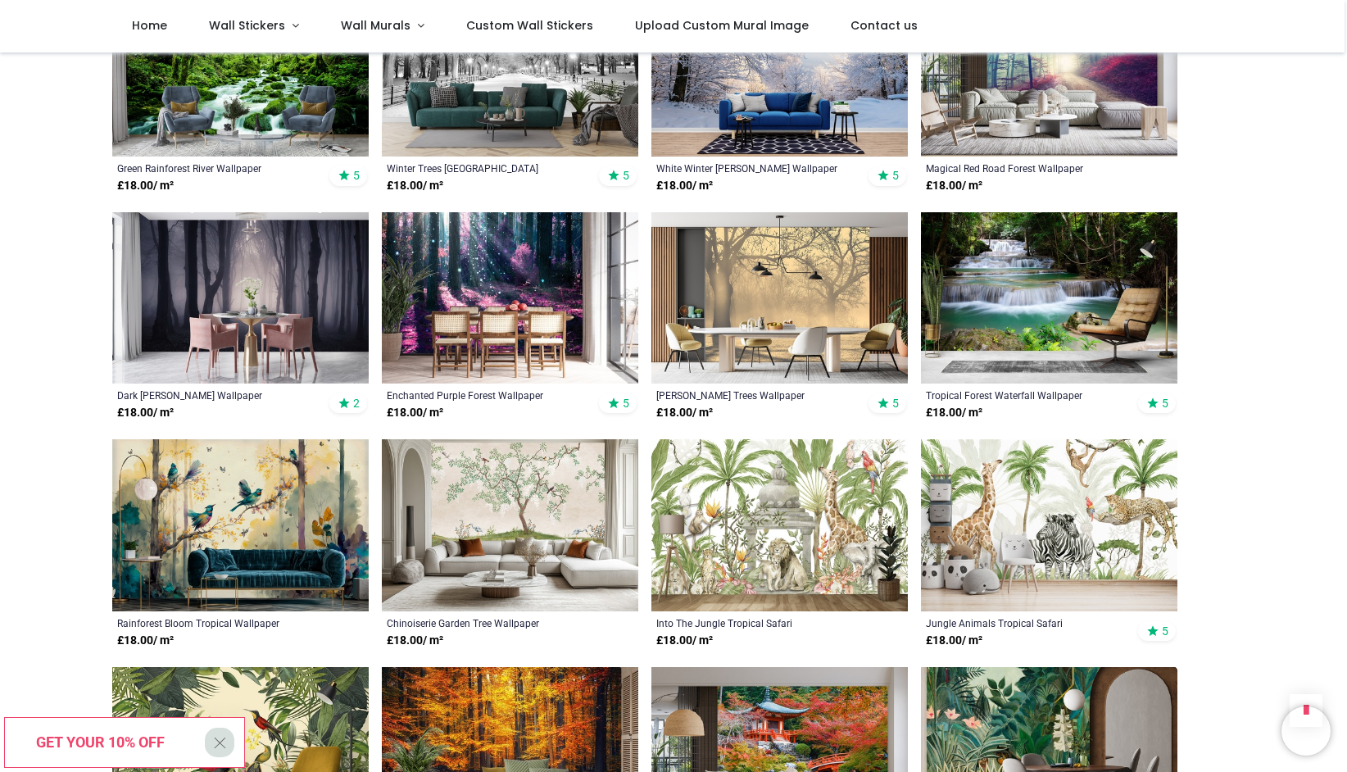
scroll to position [828, 0]
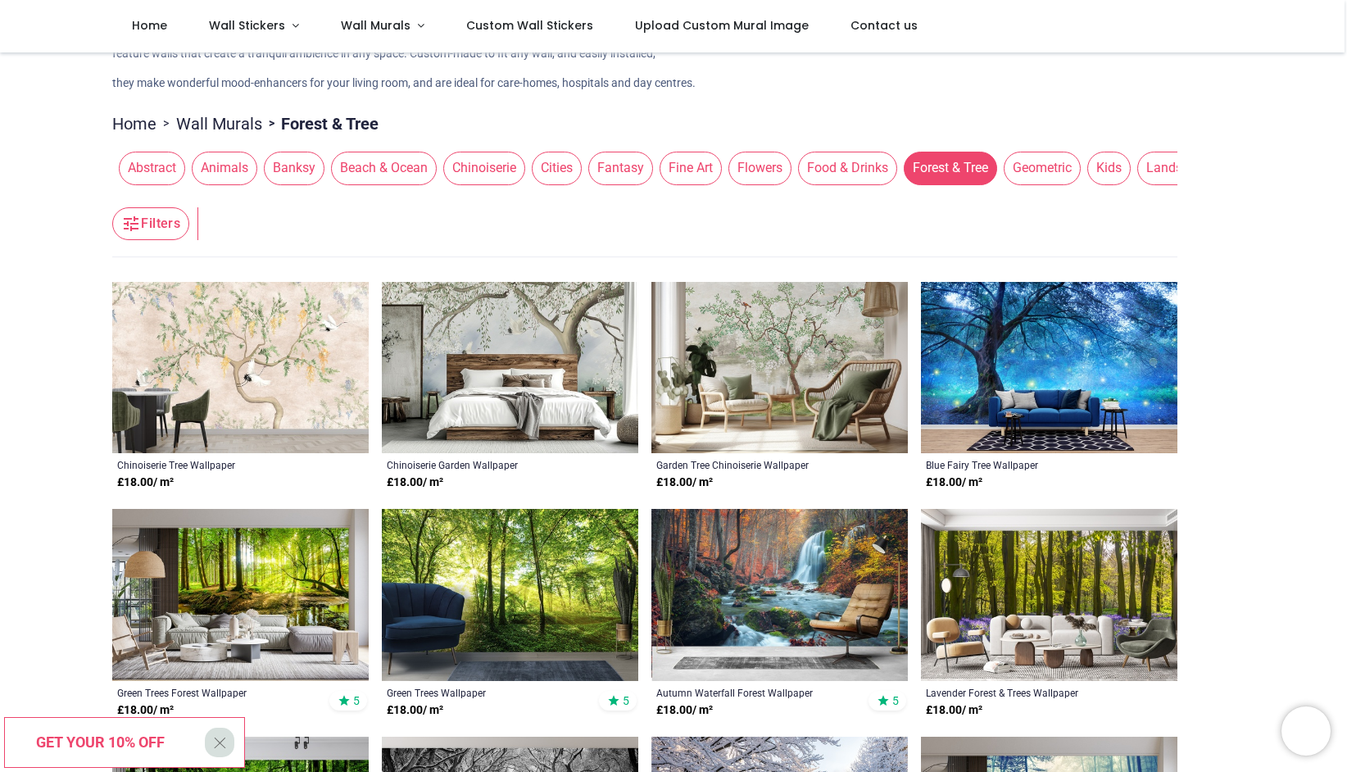
scroll to position [63, 0]
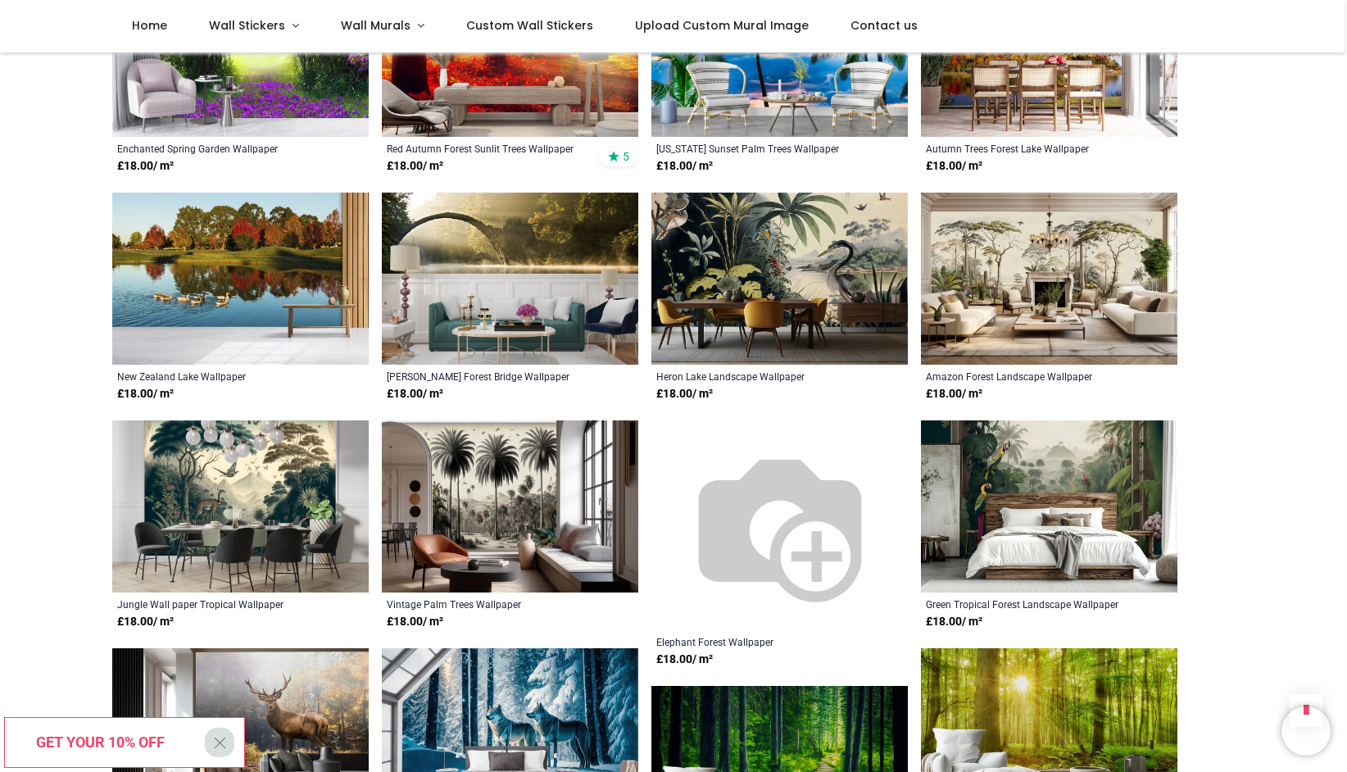
scroll to position [5833, 0]
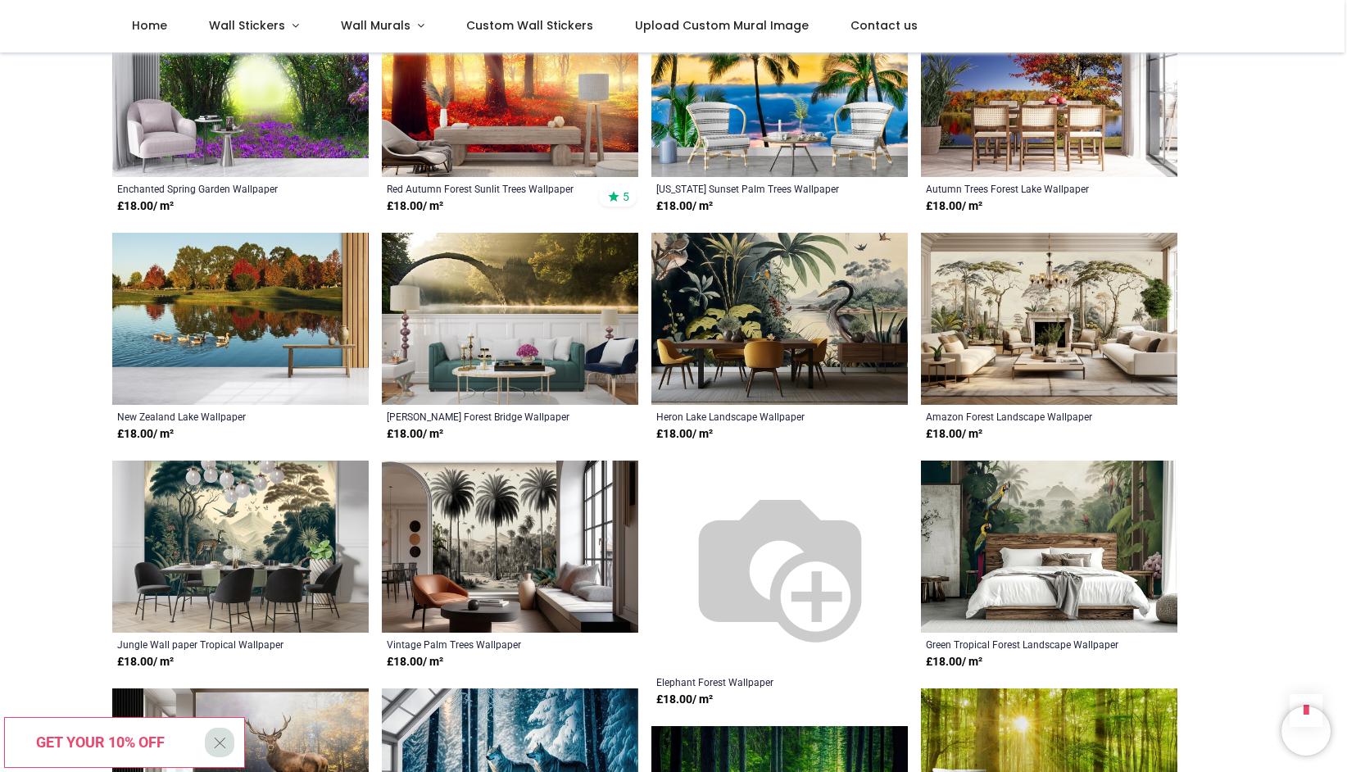
click at [856, 301] on img at bounding box center [779, 319] width 256 height 172
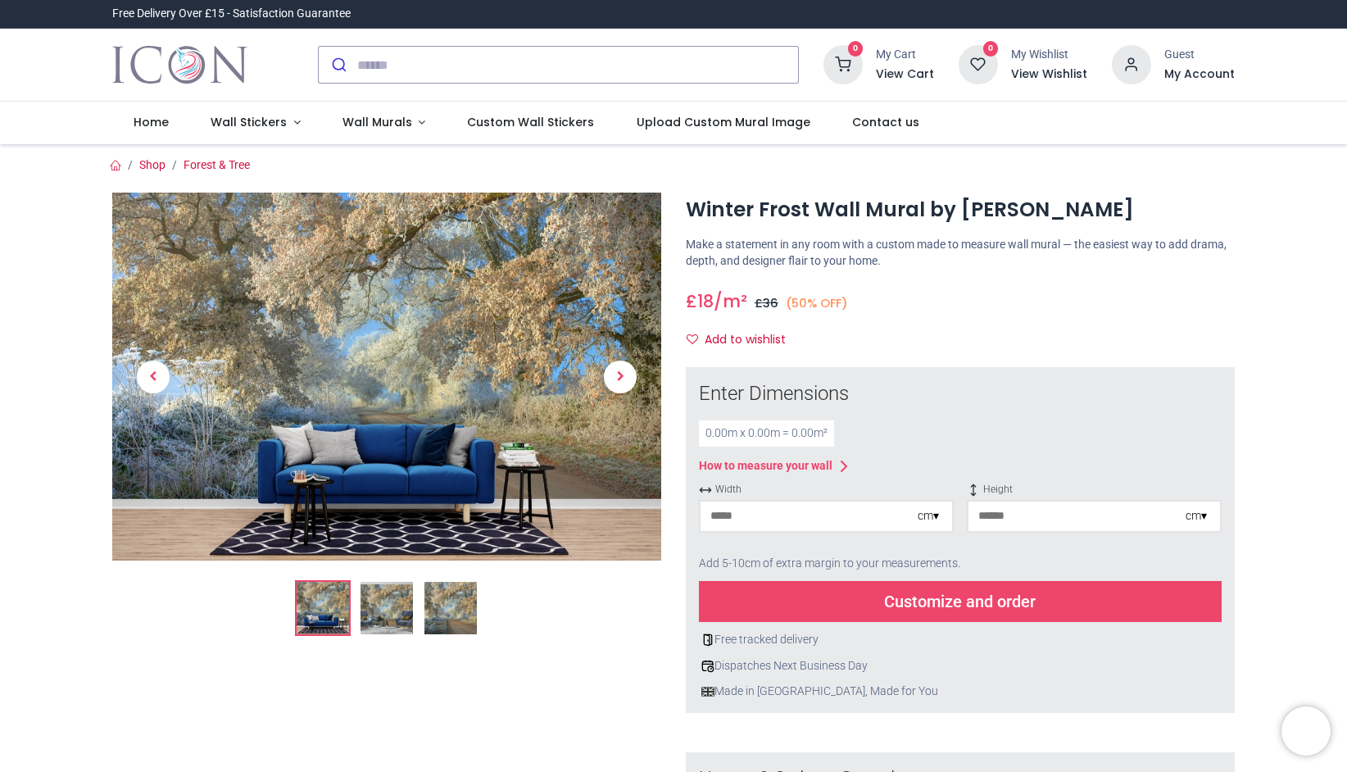
click at [472, 604] on img at bounding box center [450, 608] width 52 height 52
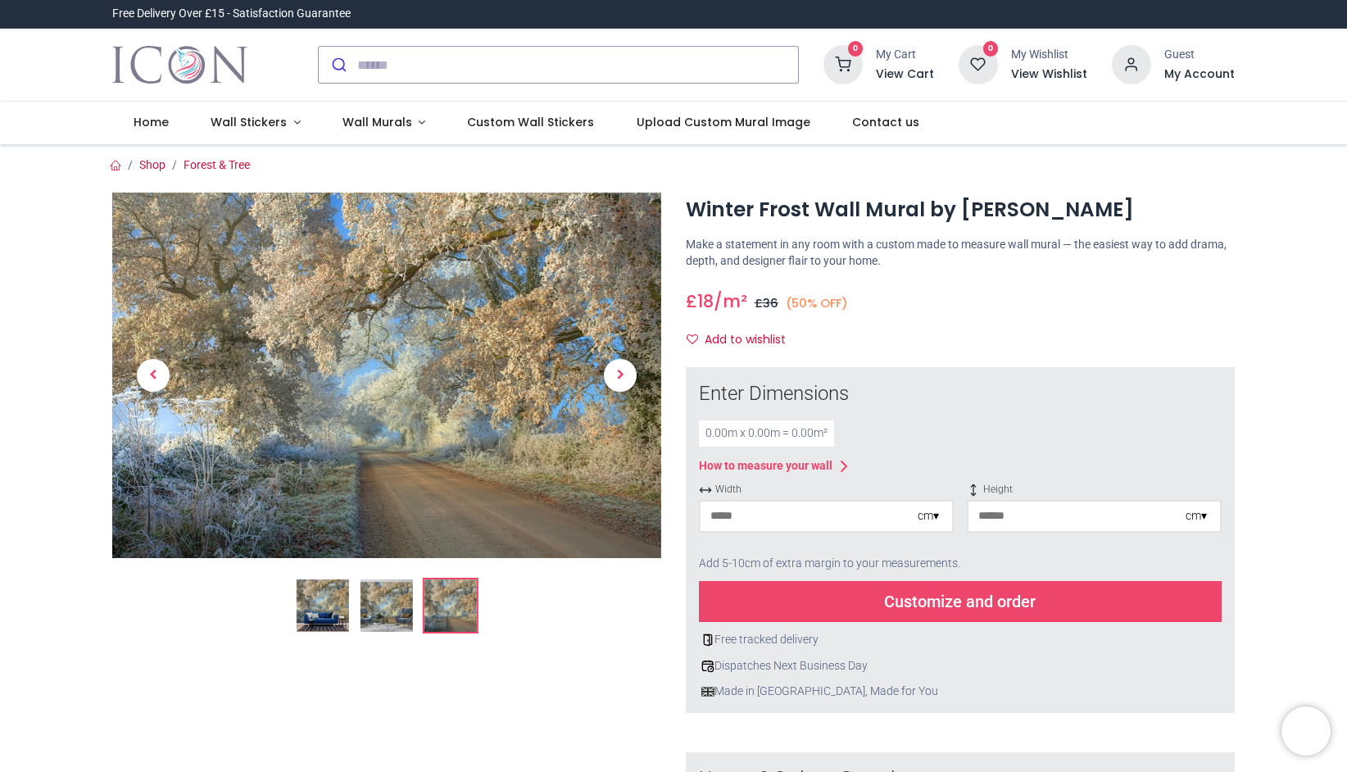
click at [470, 455] on img at bounding box center [386, 375] width 549 height 365
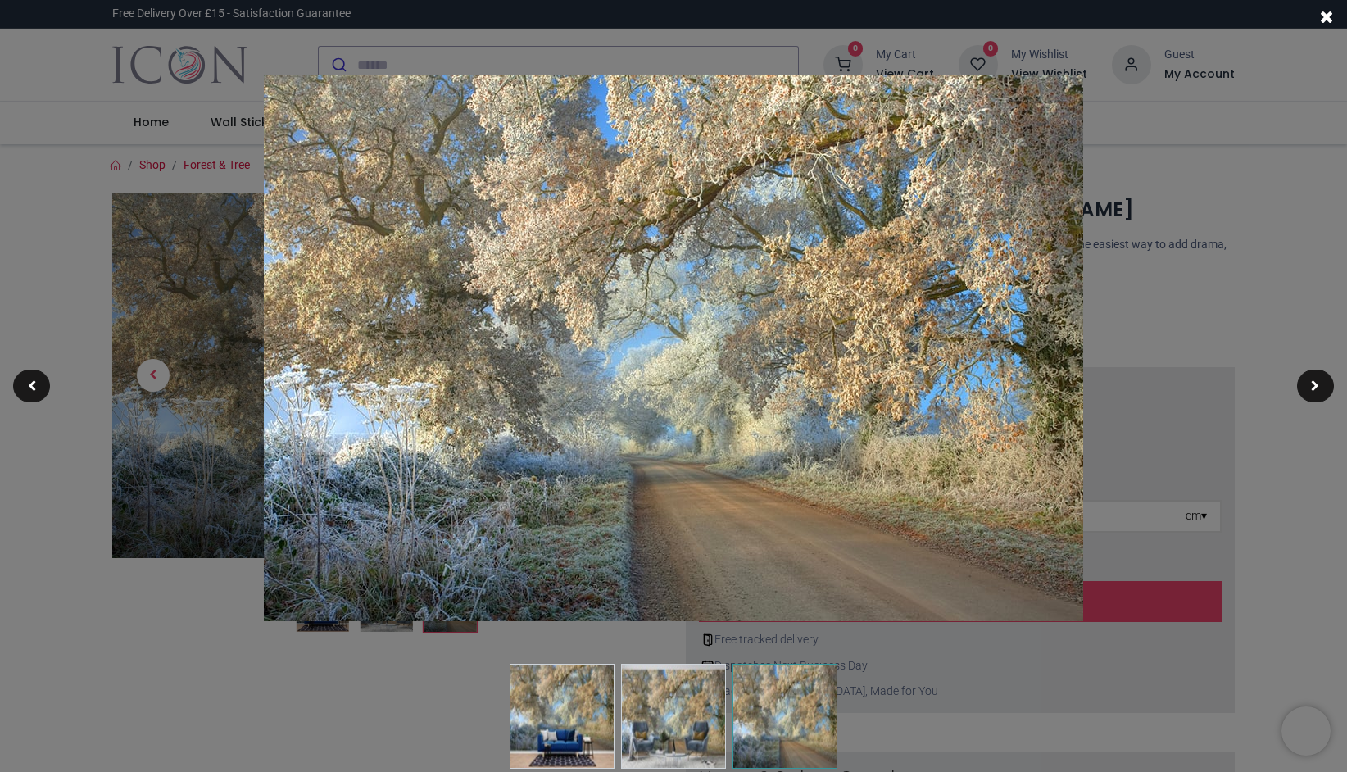
click at [281, 683] on div at bounding box center [673, 386] width 1347 height 772
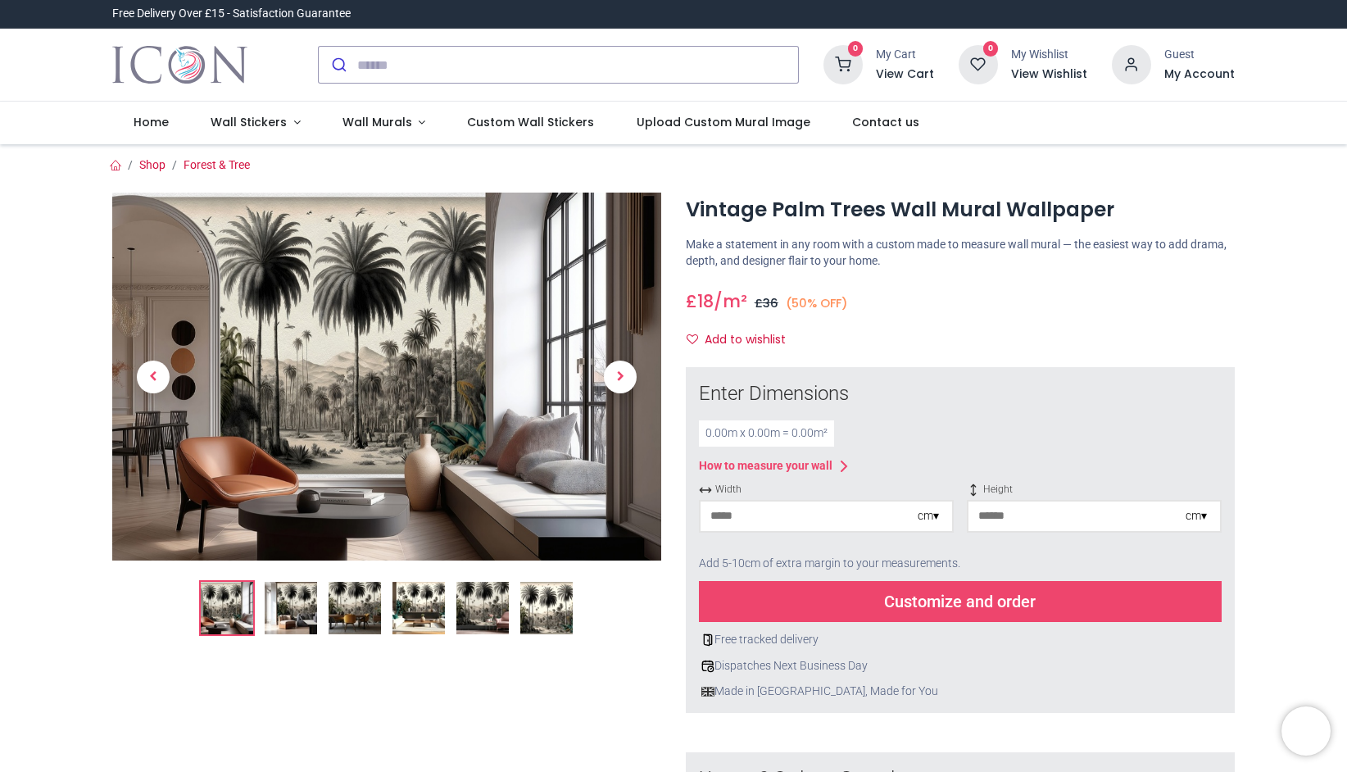
click at [543, 615] on img at bounding box center [546, 608] width 52 height 52
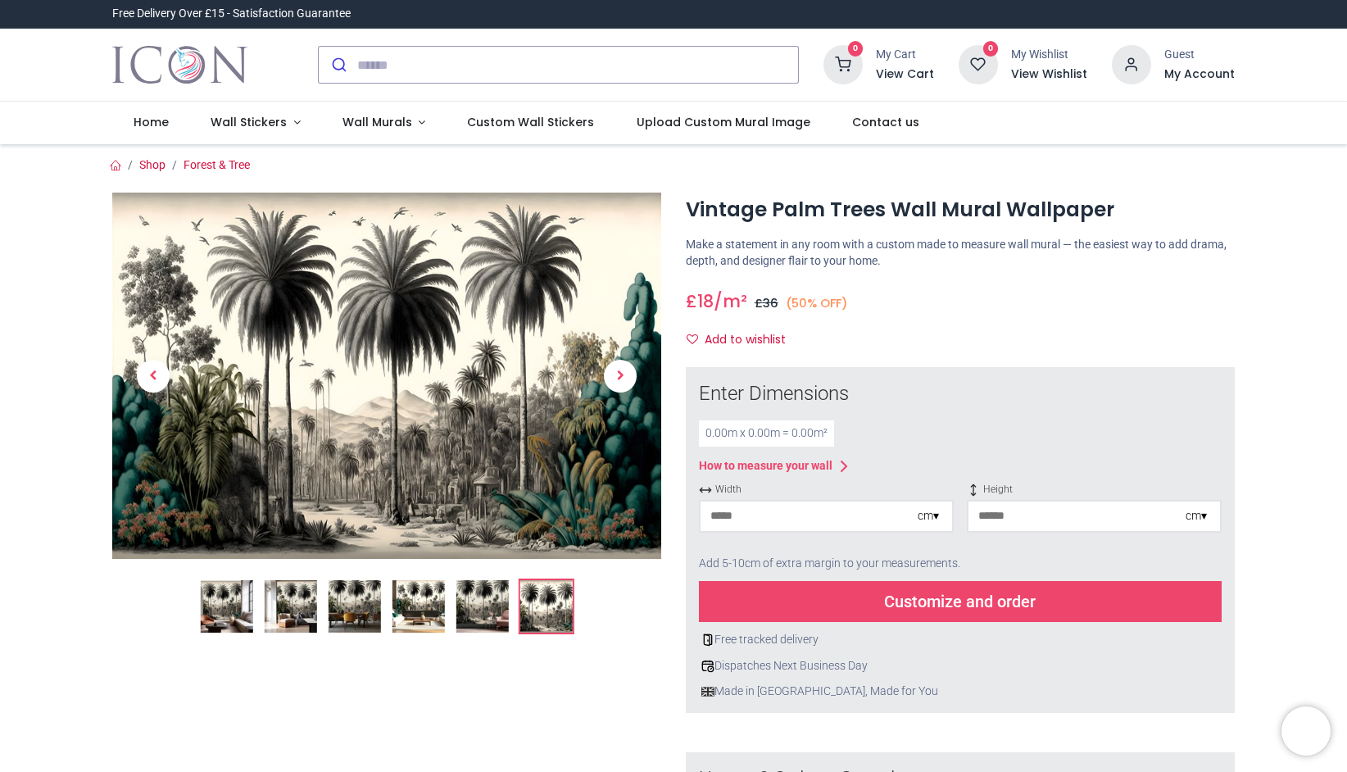
click at [513, 432] on img at bounding box center [386, 376] width 549 height 366
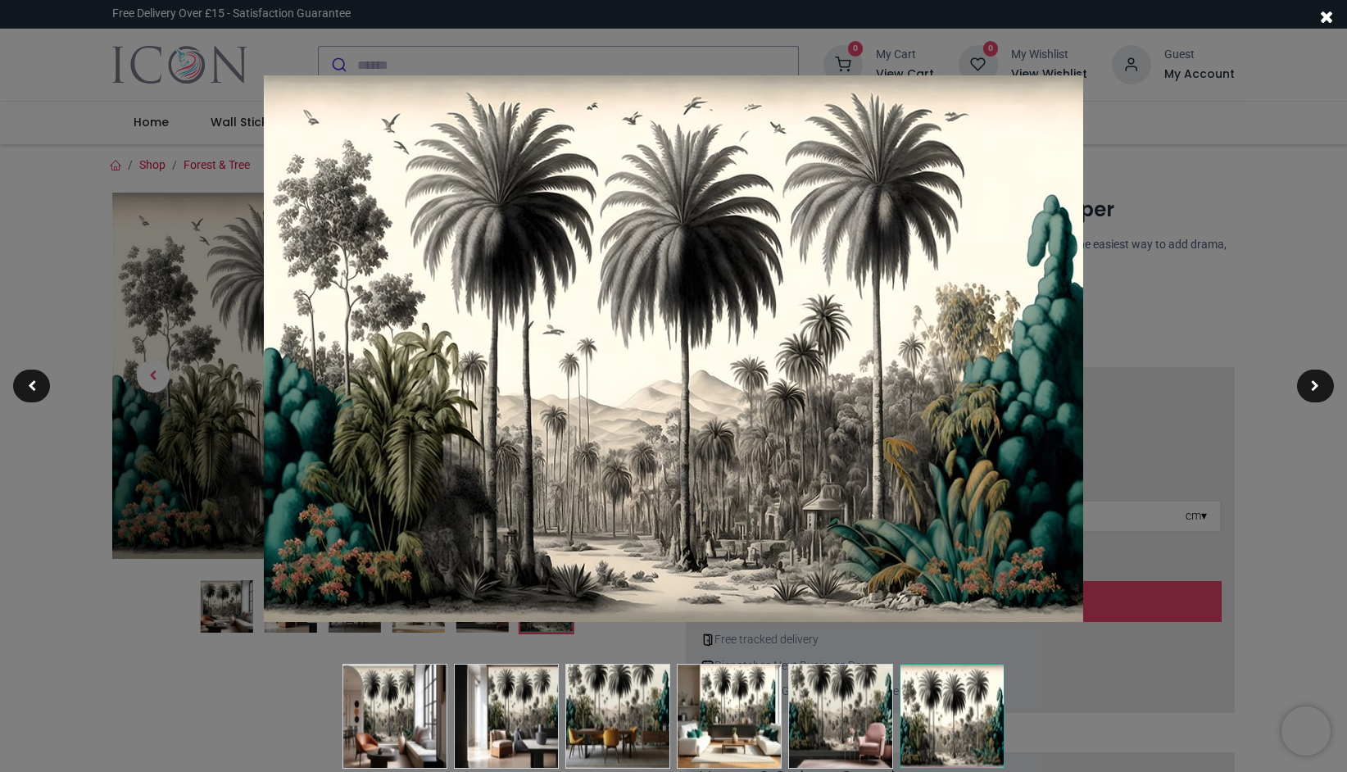
click at [200, 553] on div at bounding box center [673, 386] width 1347 height 772
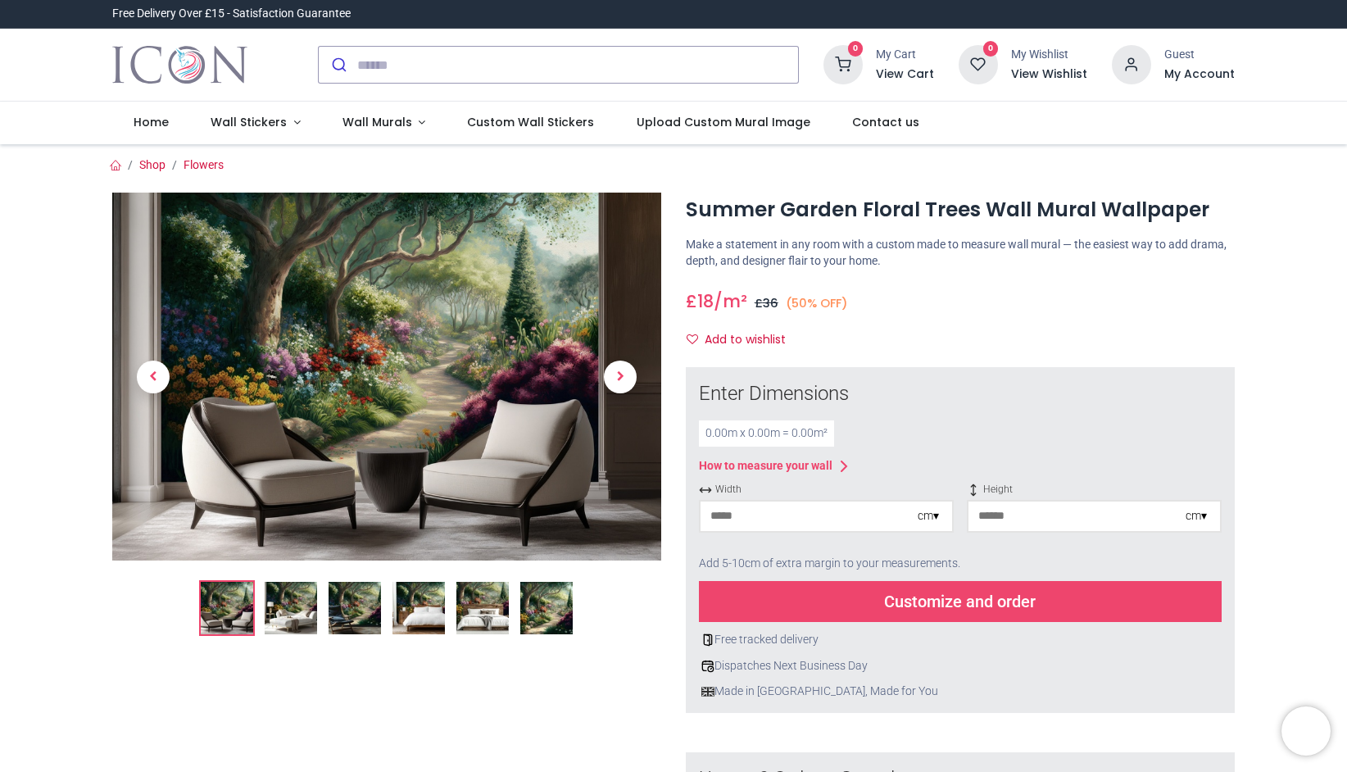
click at [298, 618] on img at bounding box center [291, 608] width 52 height 52
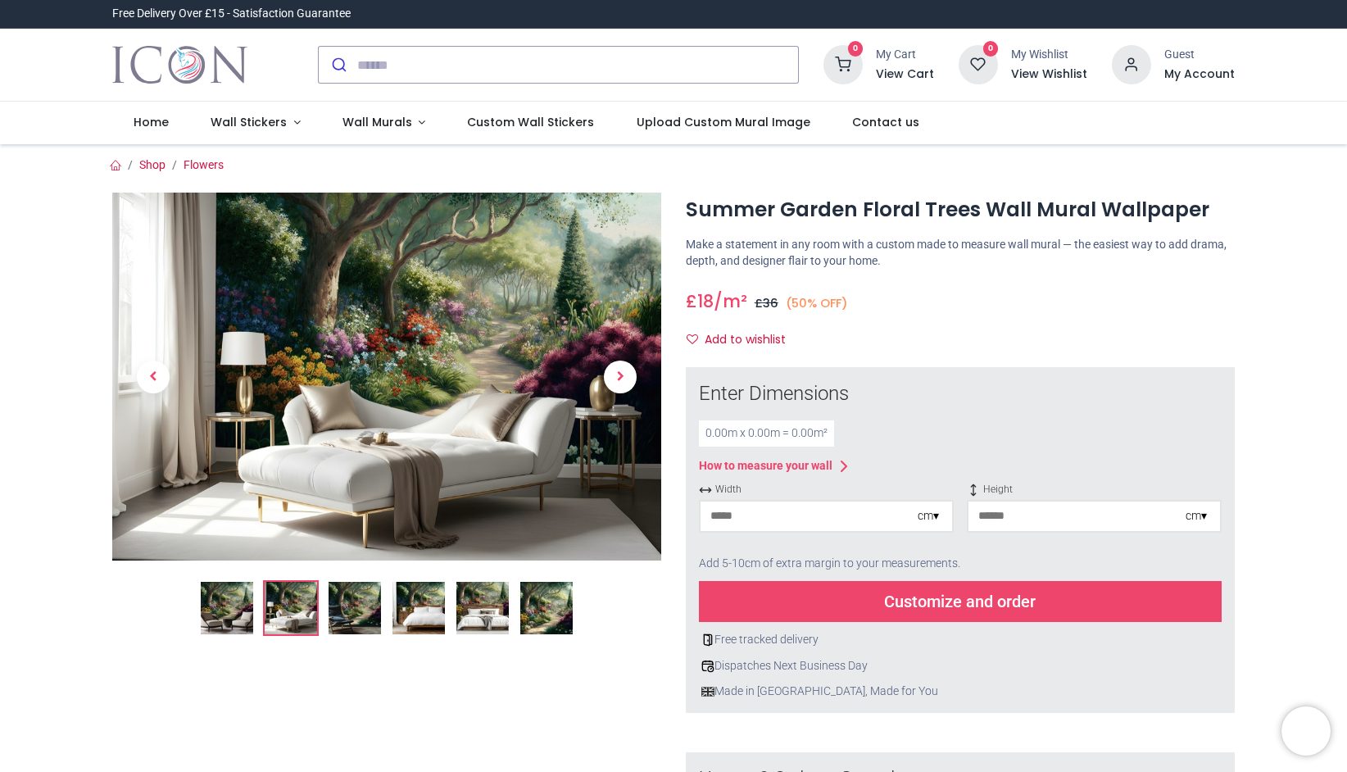
click at [341, 617] on img at bounding box center [355, 608] width 52 height 52
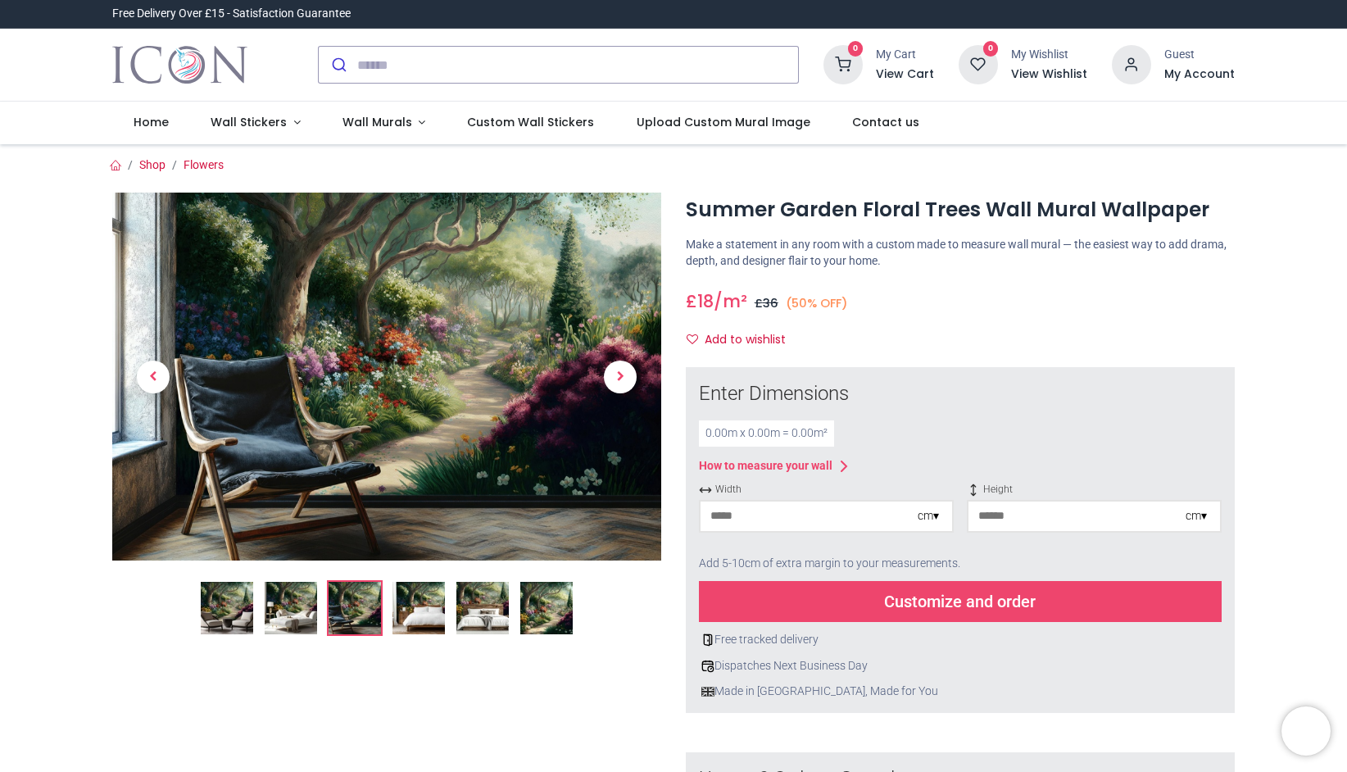
click at [405, 617] on img at bounding box center [419, 608] width 52 height 52
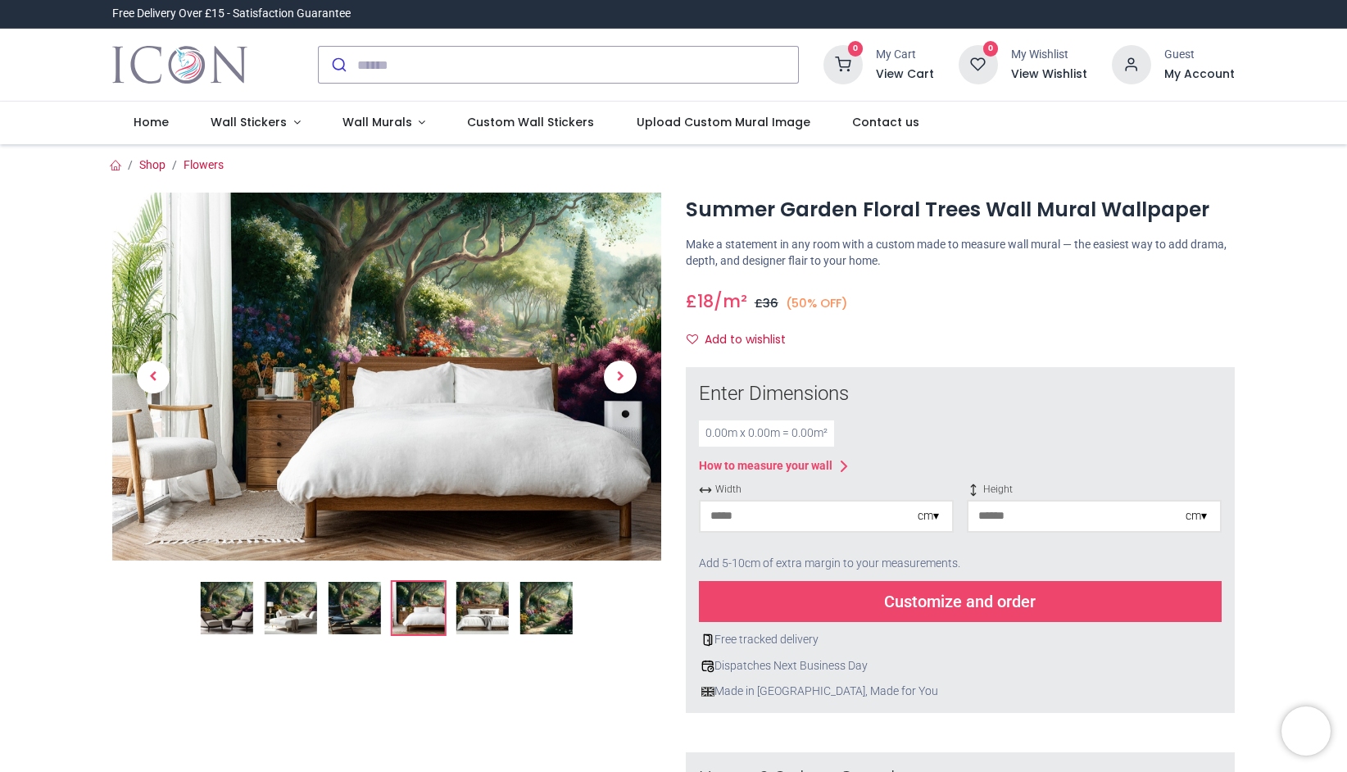
click at [486, 610] on img at bounding box center [482, 608] width 52 height 52
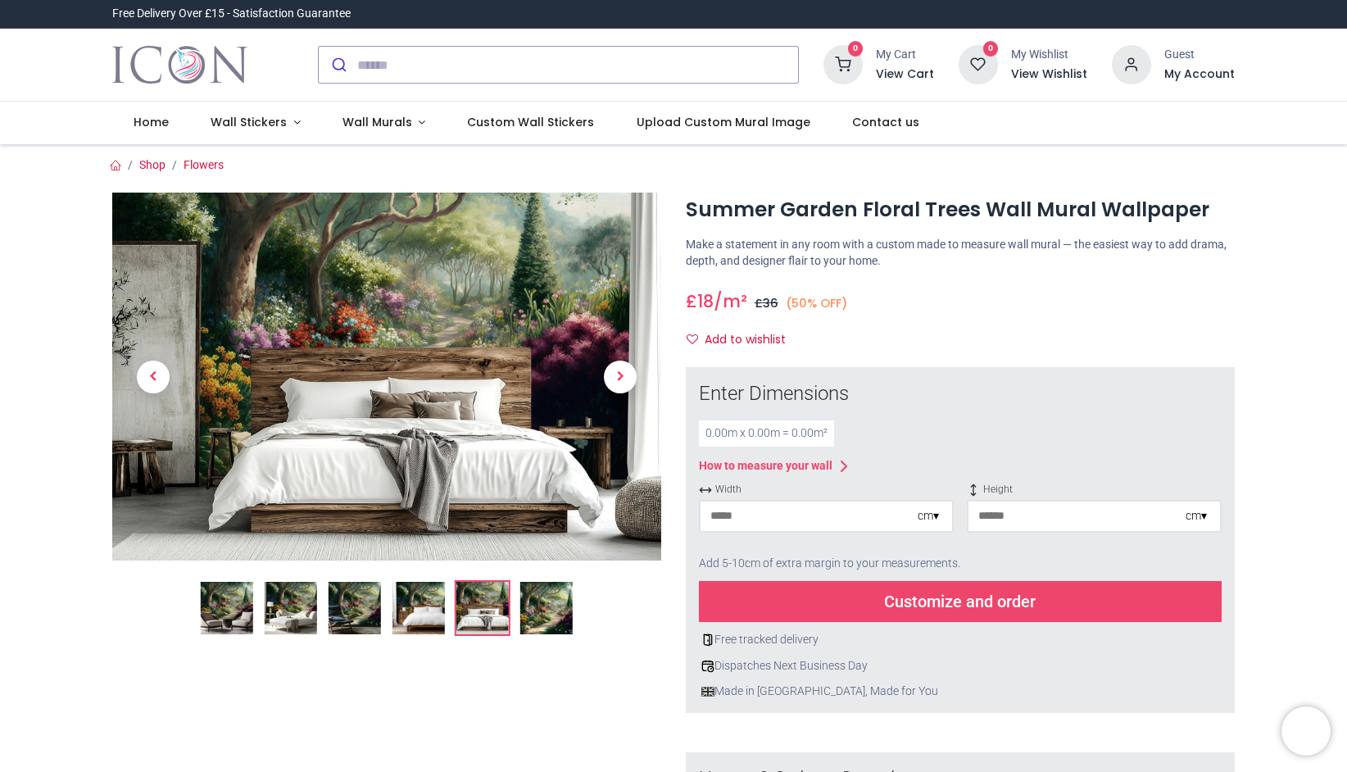
click at [547, 607] on img at bounding box center [546, 608] width 52 height 52
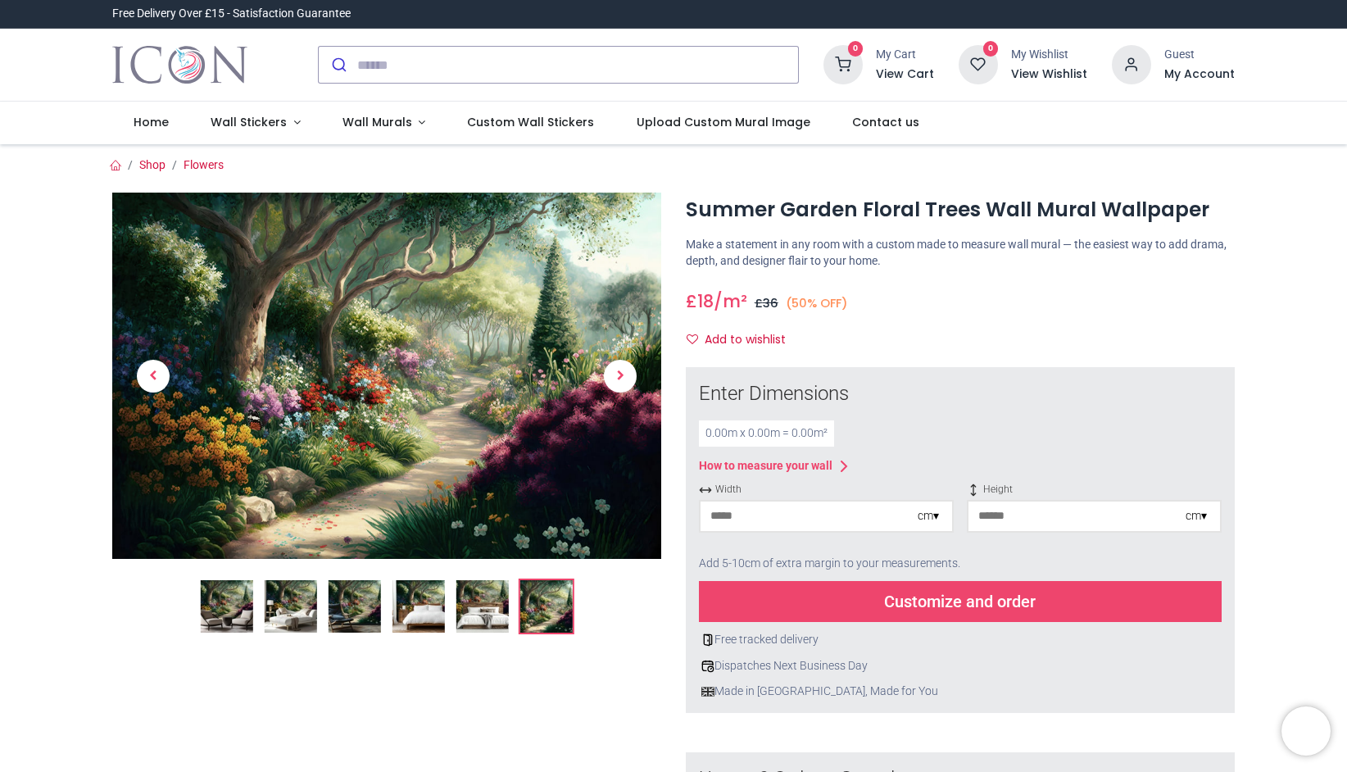
click at [493, 383] on img at bounding box center [386, 376] width 549 height 366
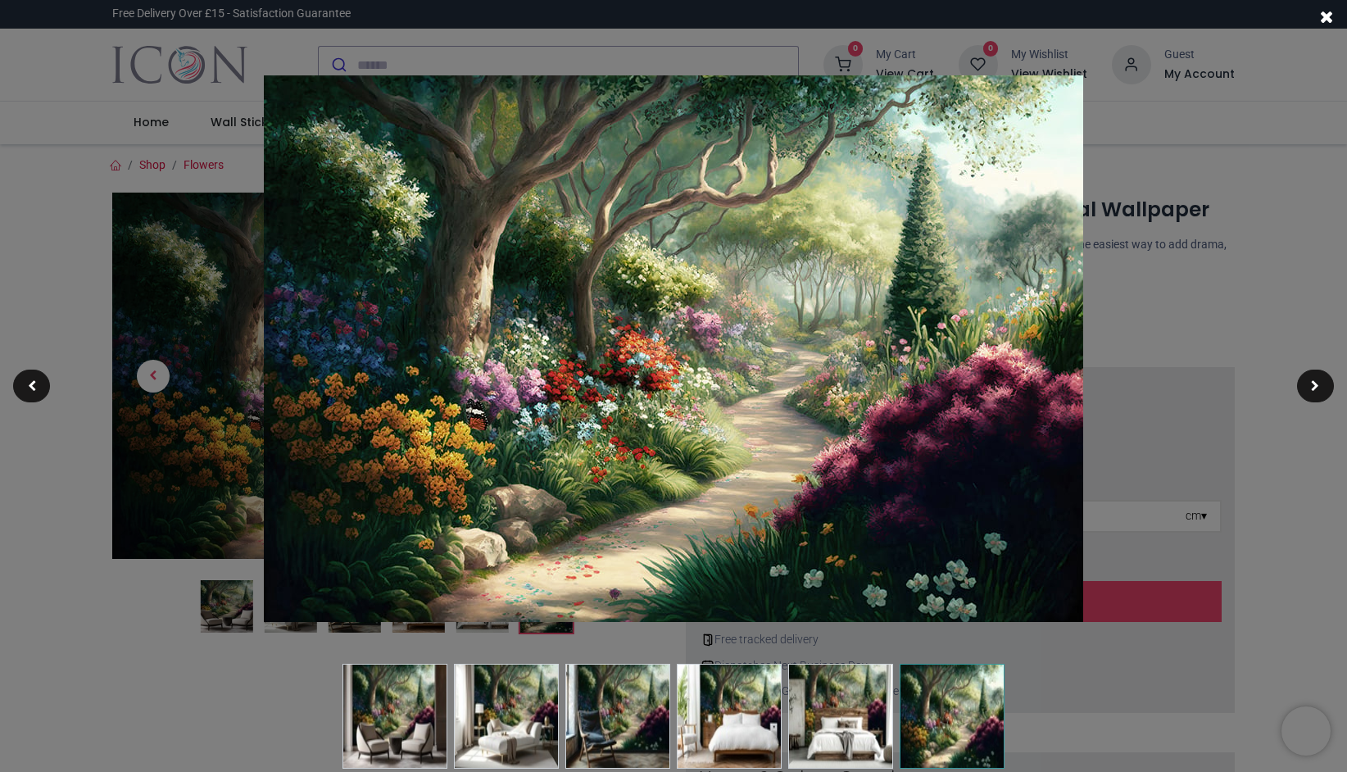
click at [178, 293] on div at bounding box center [673, 386] width 1347 height 772
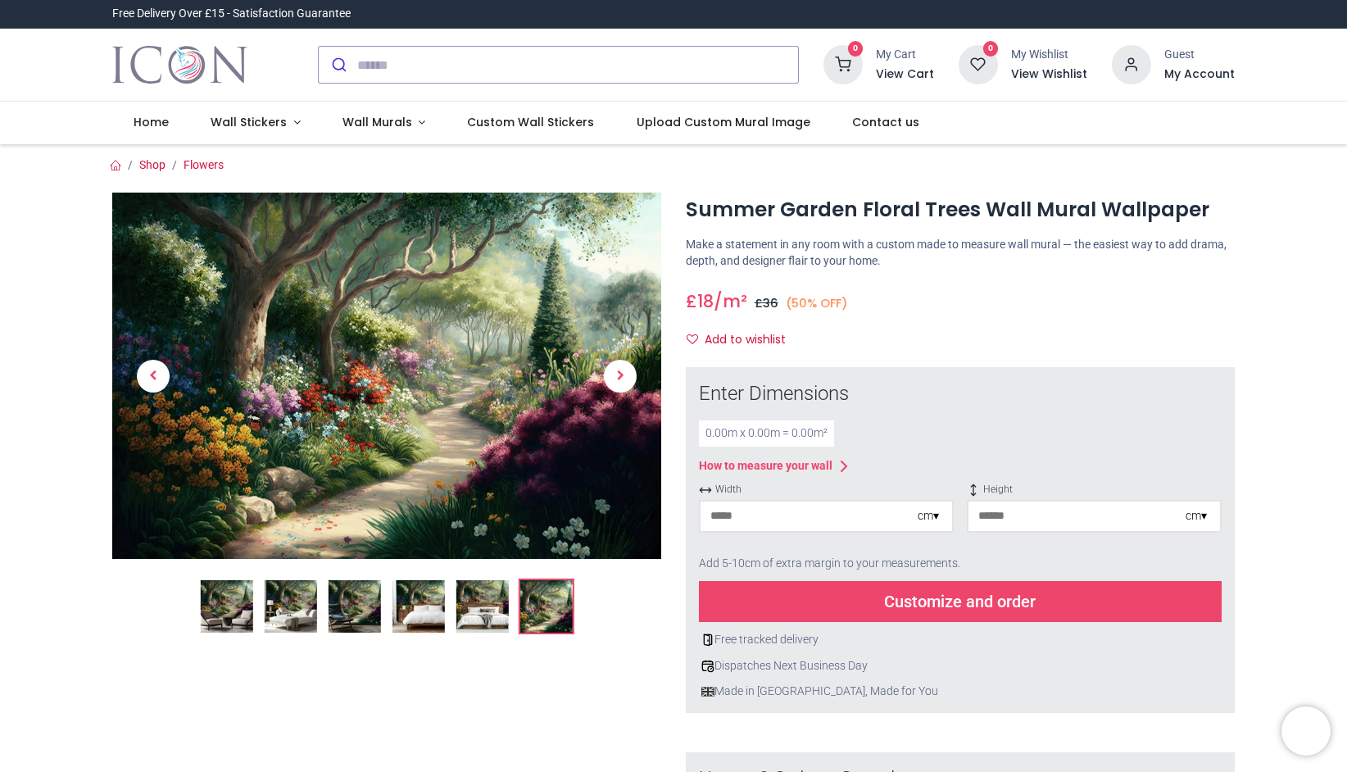
click at [769, 301] on span "36" at bounding box center [771, 303] width 16 height 16
click at [812, 302] on small "(50% OFF)" at bounding box center [817, 303] width 62 height 17
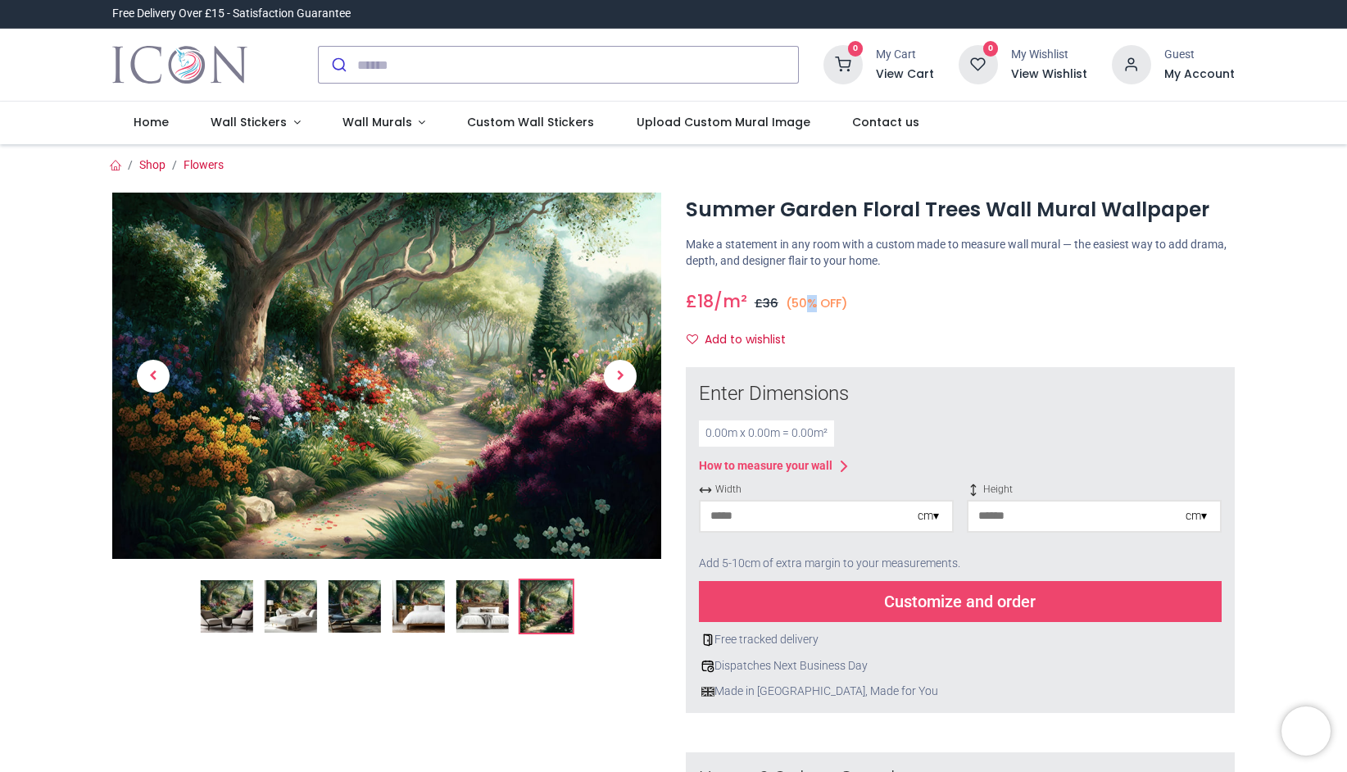
click at [775, 298] on span "36" at bounding box center [771, 303] width 16 height 16
click at [787, 298] on h3 "£ 18 18.0 /m² GBP £ 36 (50% OFF)" at bounding box center [767, 301] width 162 height 24
click at [487, 610] on img at bounding box center [482, 606] width 52 height 52
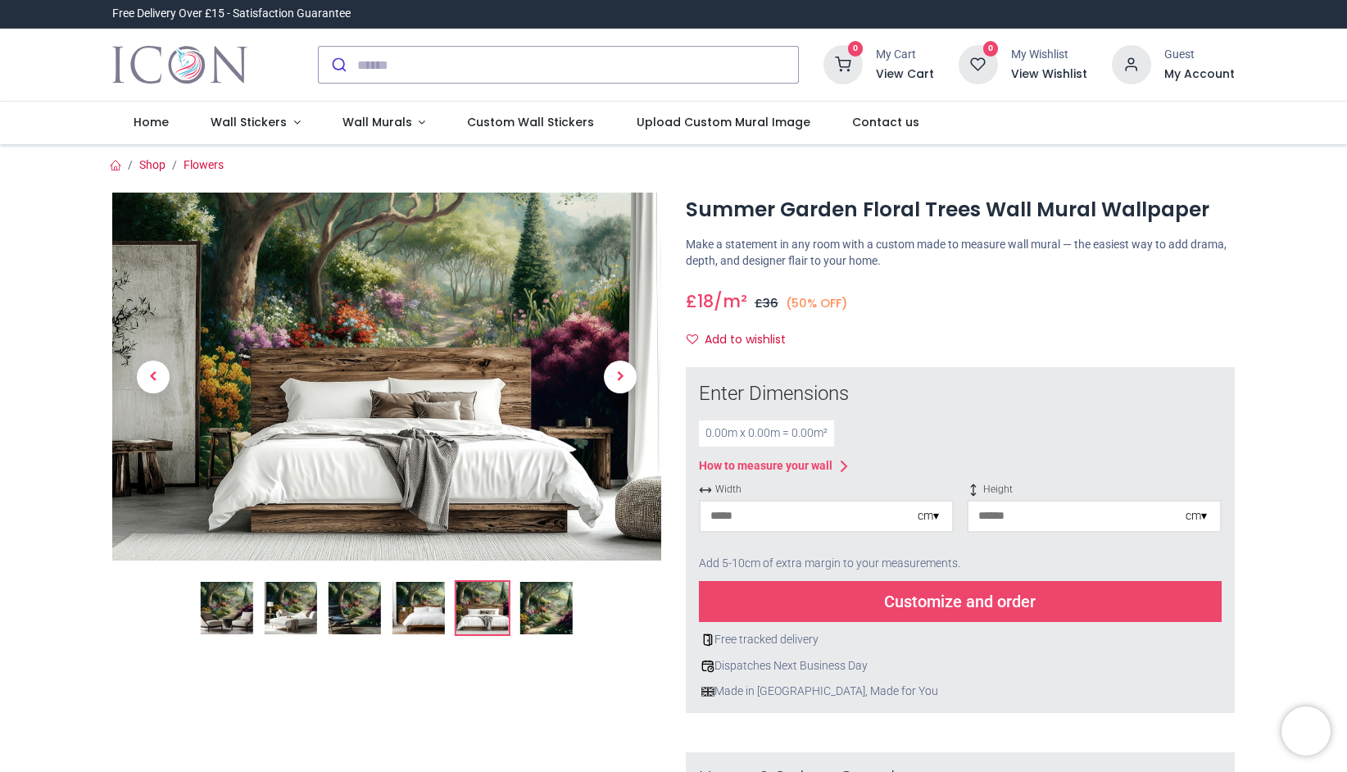
click at [412, 607] on img at bounding box center [419, 608] width 52 height 52
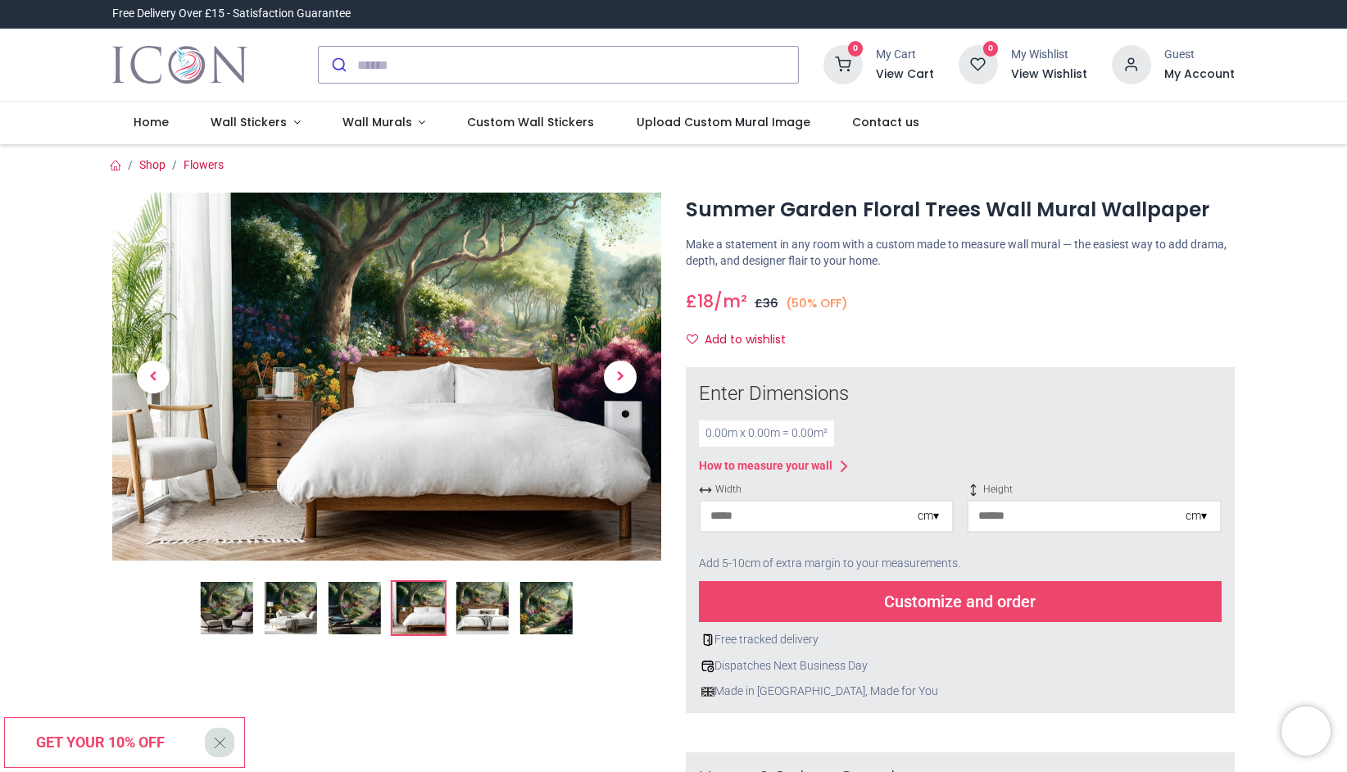
click at [318, 612] on ol at bounding box center [386, 608] width 549 height 56
click at [287, 610] on img at bounding box center [291, 608] width 52 height 52
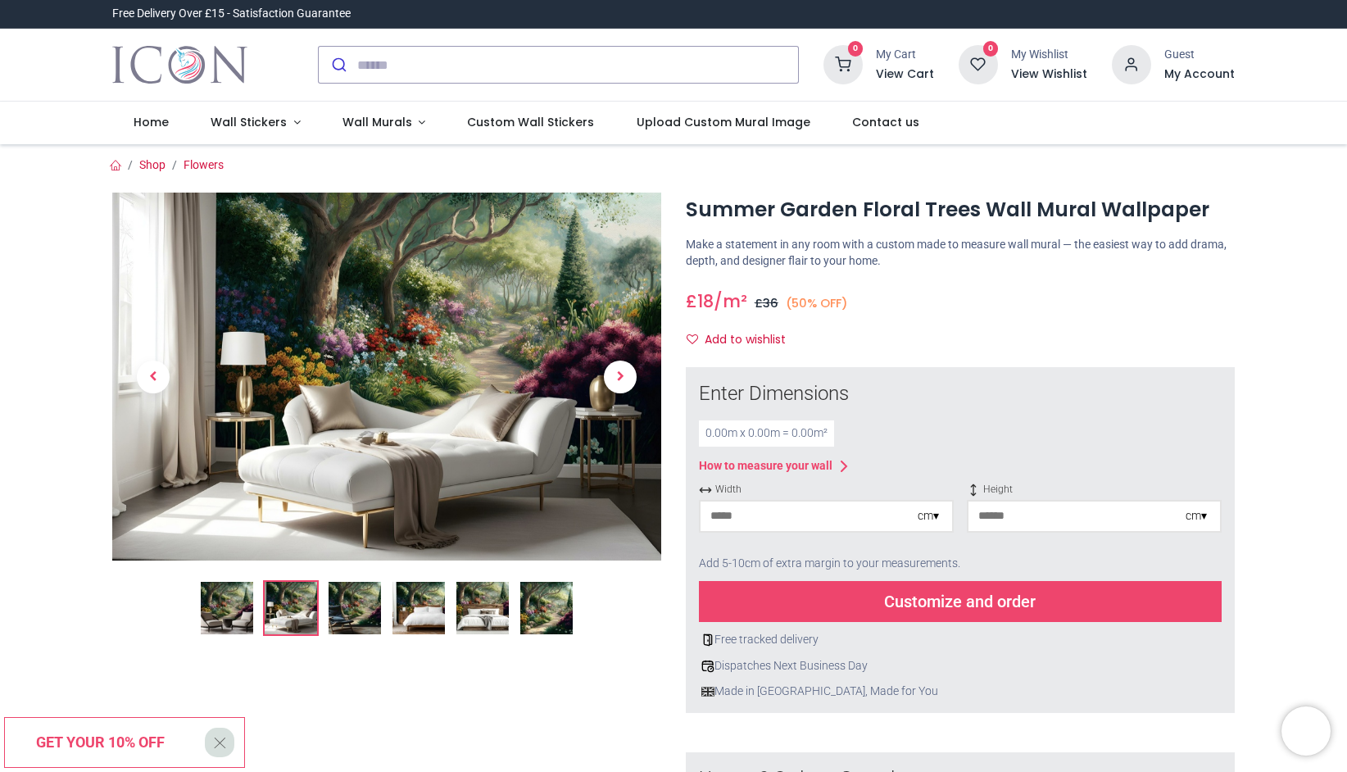
click at [221, 613] on img at bounding box center [227, 608] width 52 height 52
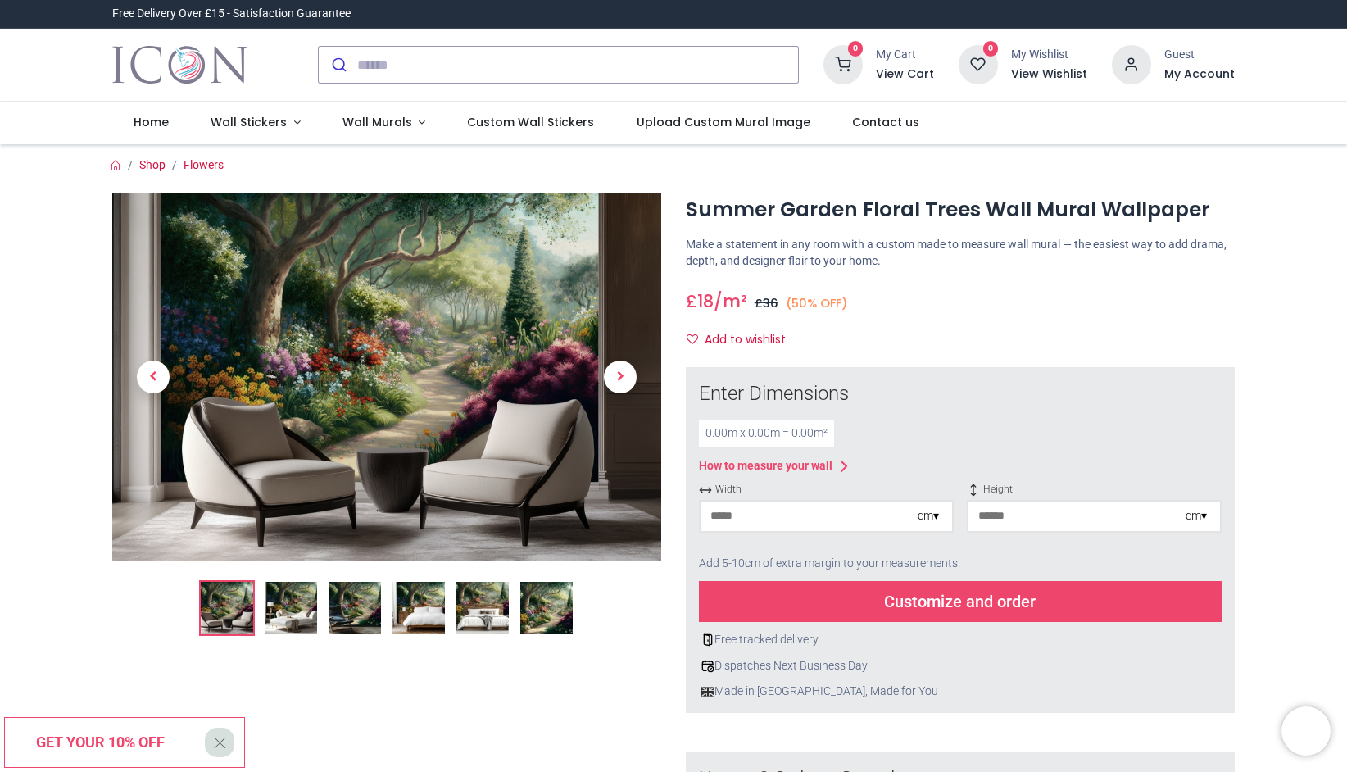
click at [965, 244] on p "Make a statement in any room with a custom made to measure wall mural — the eas…" at bounding box center [960, 253] width 549 height 32
click at [915, 213] on h1 "Summer Garden Floral Trees Wall Mural Wallpaper" at bounding box center [960, 210] width 549 height 28
click at [946, 215] on h1 "Summer Garden Floral Trees Wall Mural Wallpaper" at bounding box center [960, 210] width 549 height 28
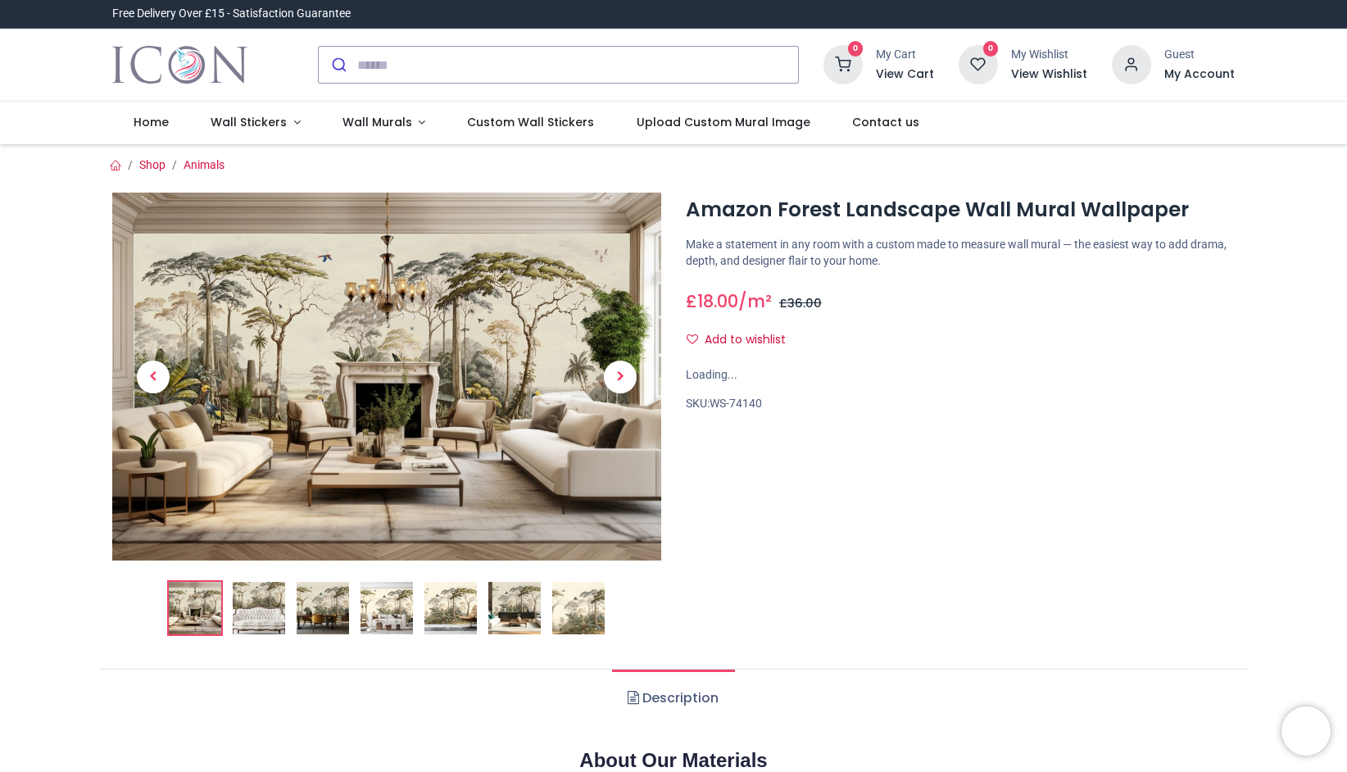
click at [520, 352] on img at bounding box center [386, 377] width 549 height 368
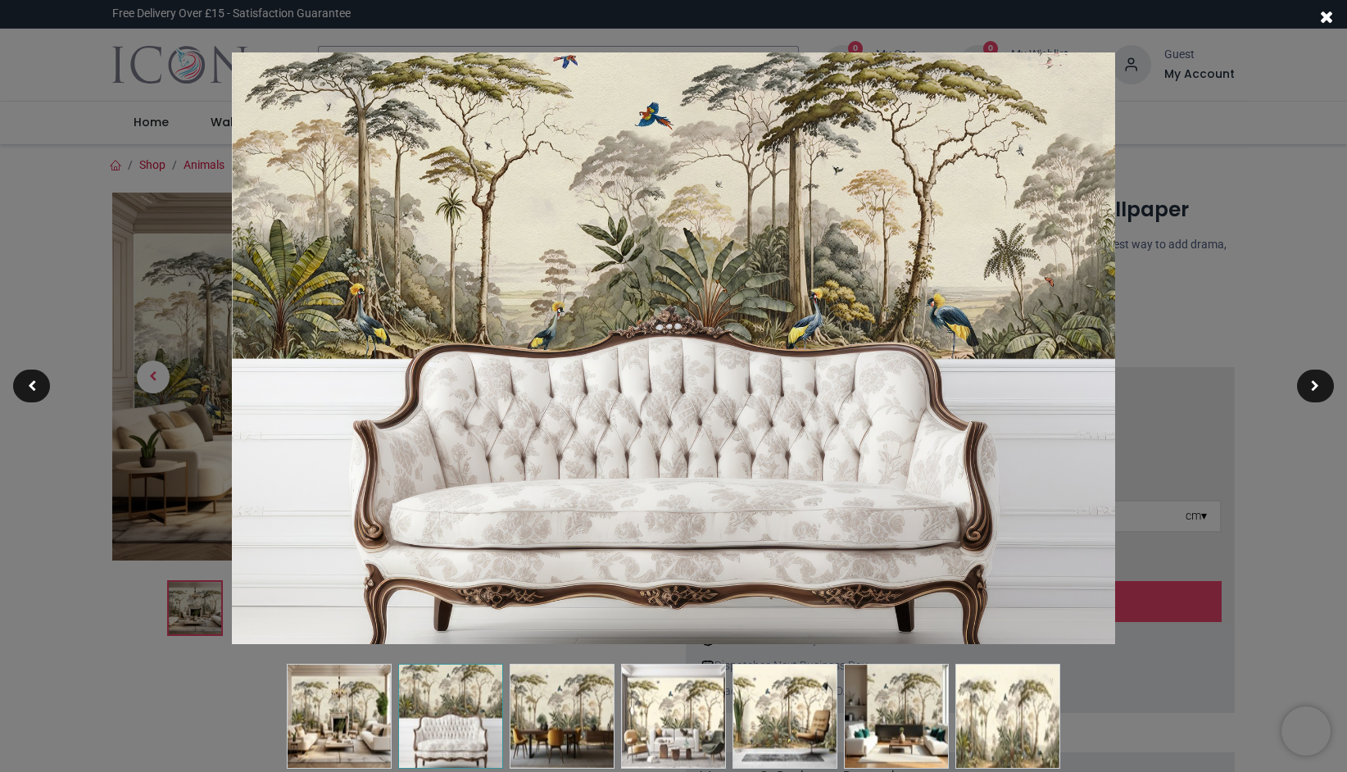
click at [561, 733] on img at bounding box center [562, 716] width 105 height 105
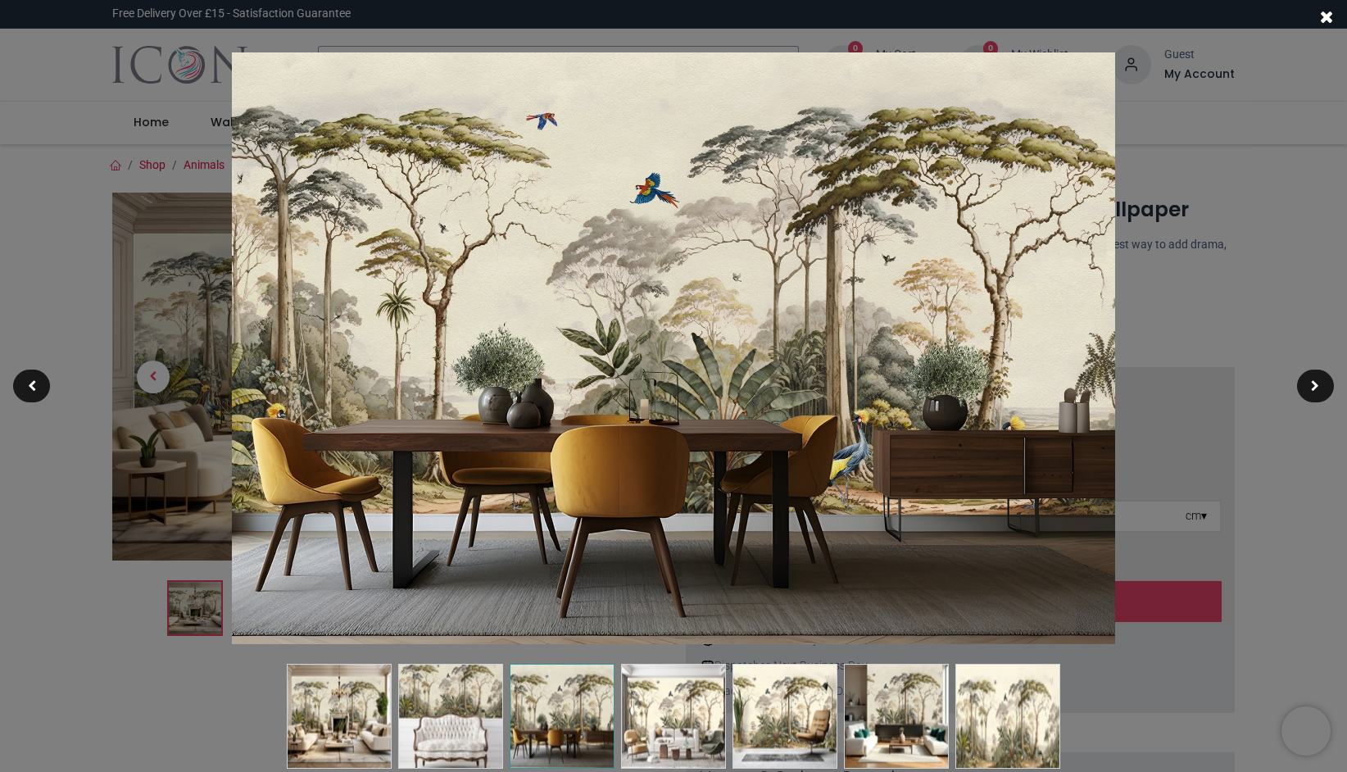
click at [656, 729] on img at bounding box center [673, 716] width 105 height 105
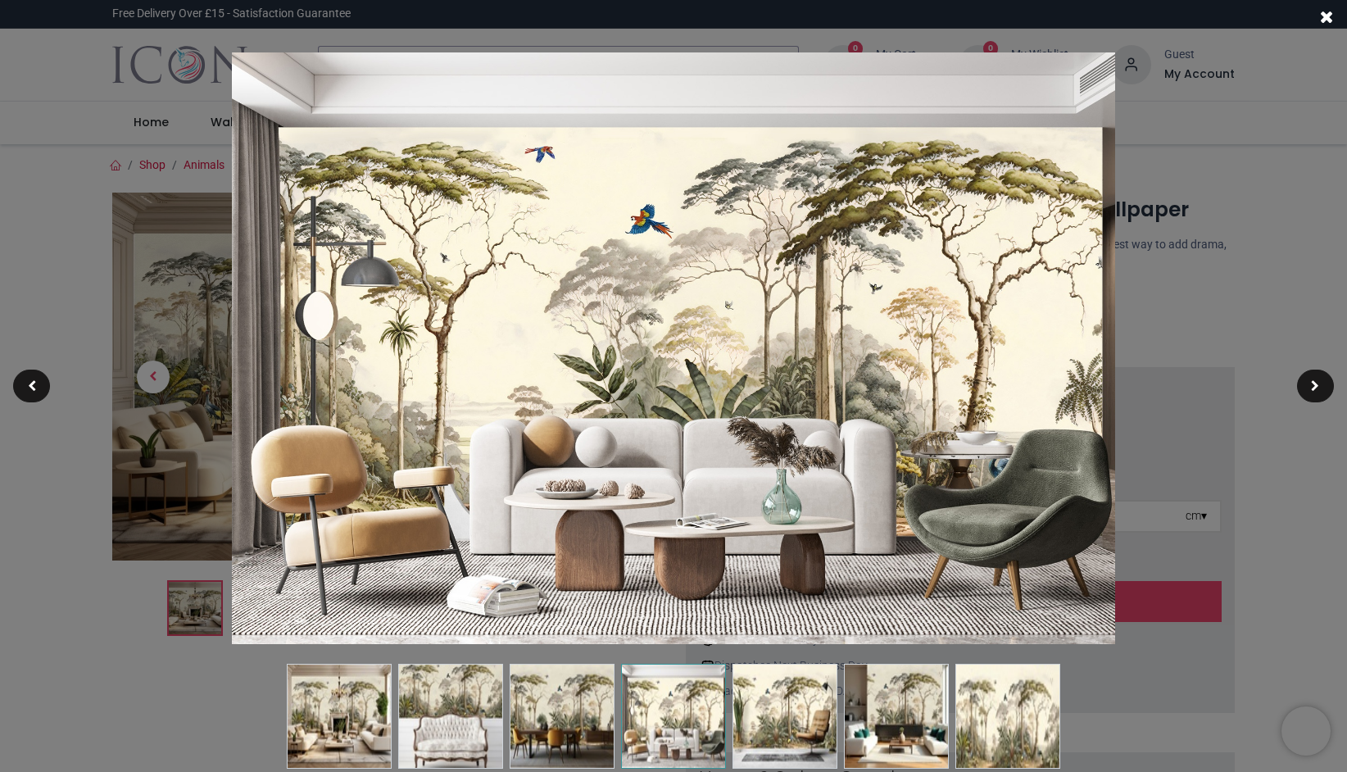
click at [788, 737] on img at bounding box center [785, 716] width 105 height 105
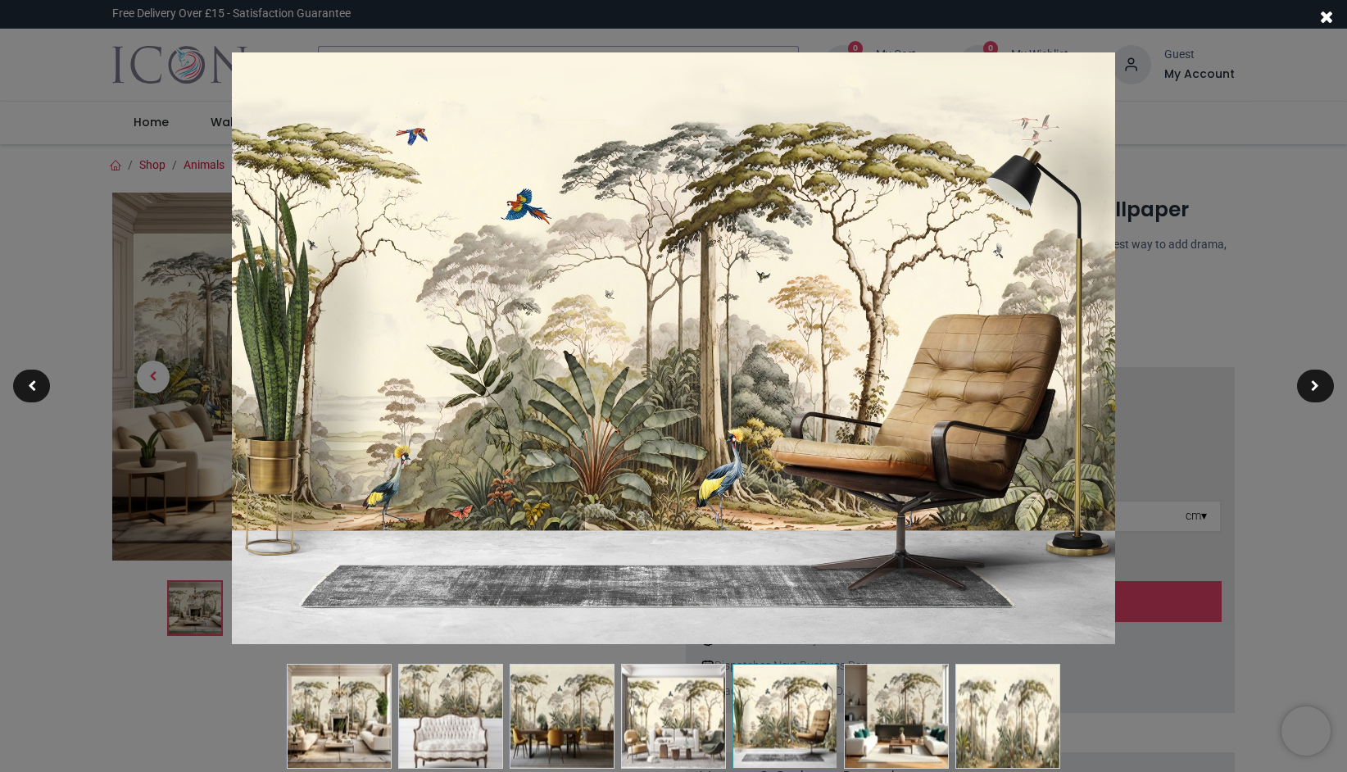
click at [859, 726] on img at bounding box center [896, 716] width 105 height 105
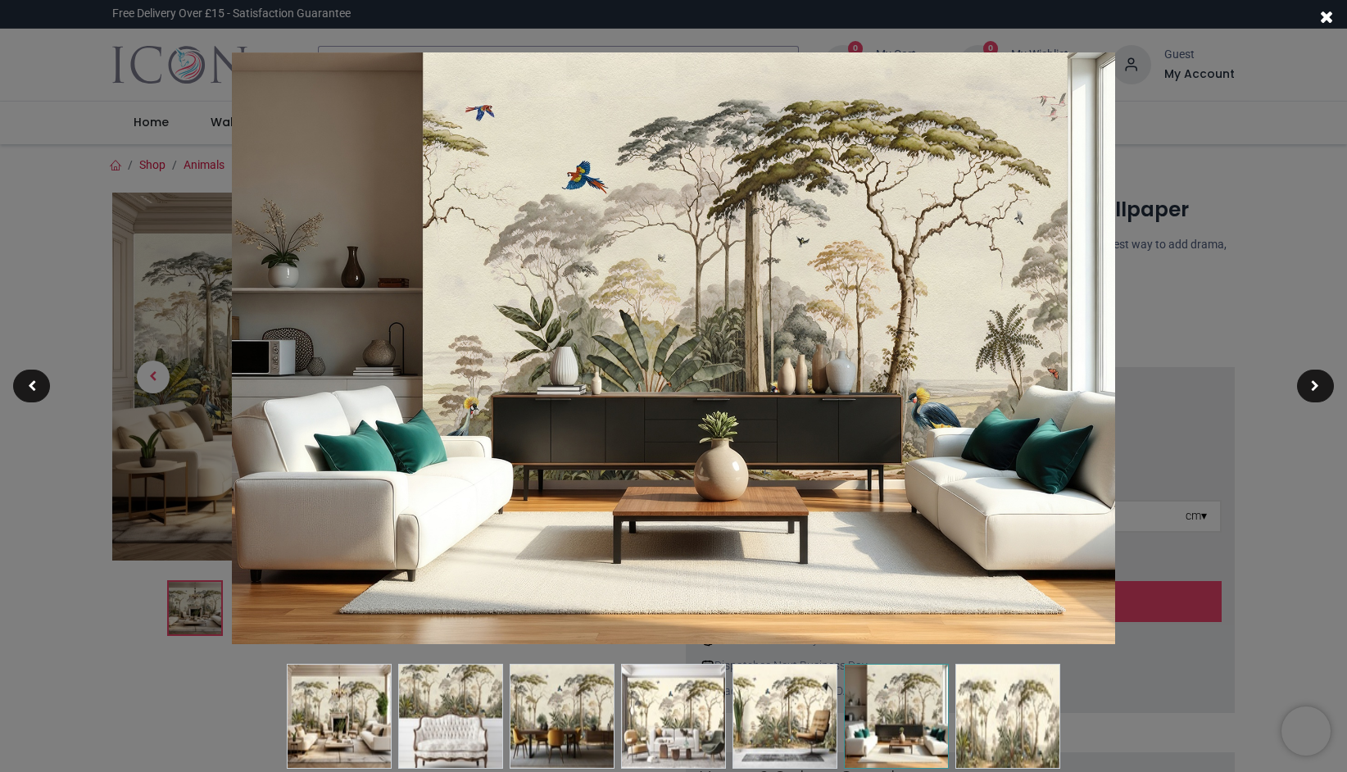
click at [992, 720] on img at bounding box center [1007, 716] width 105 height 105
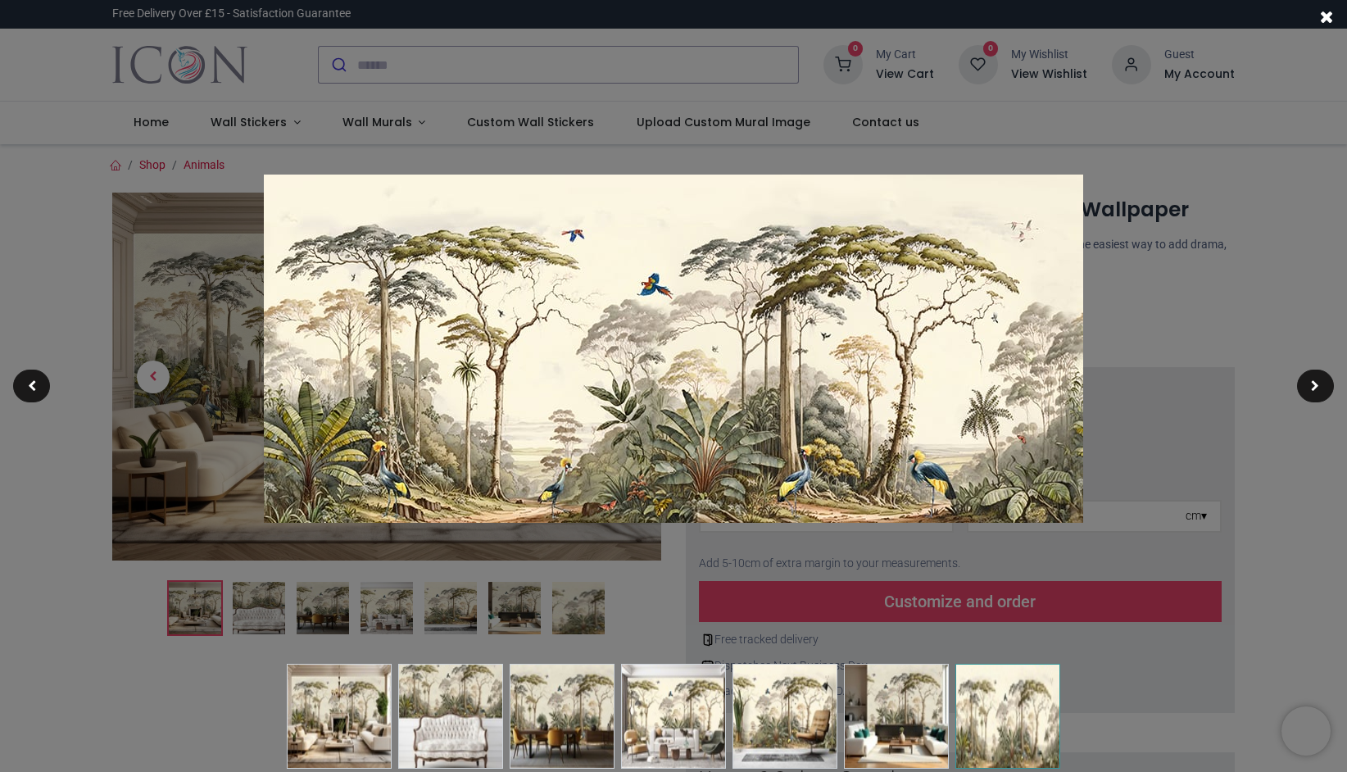
click at [542, 730] on img at bounding box center [562, 716] width 105 height 105
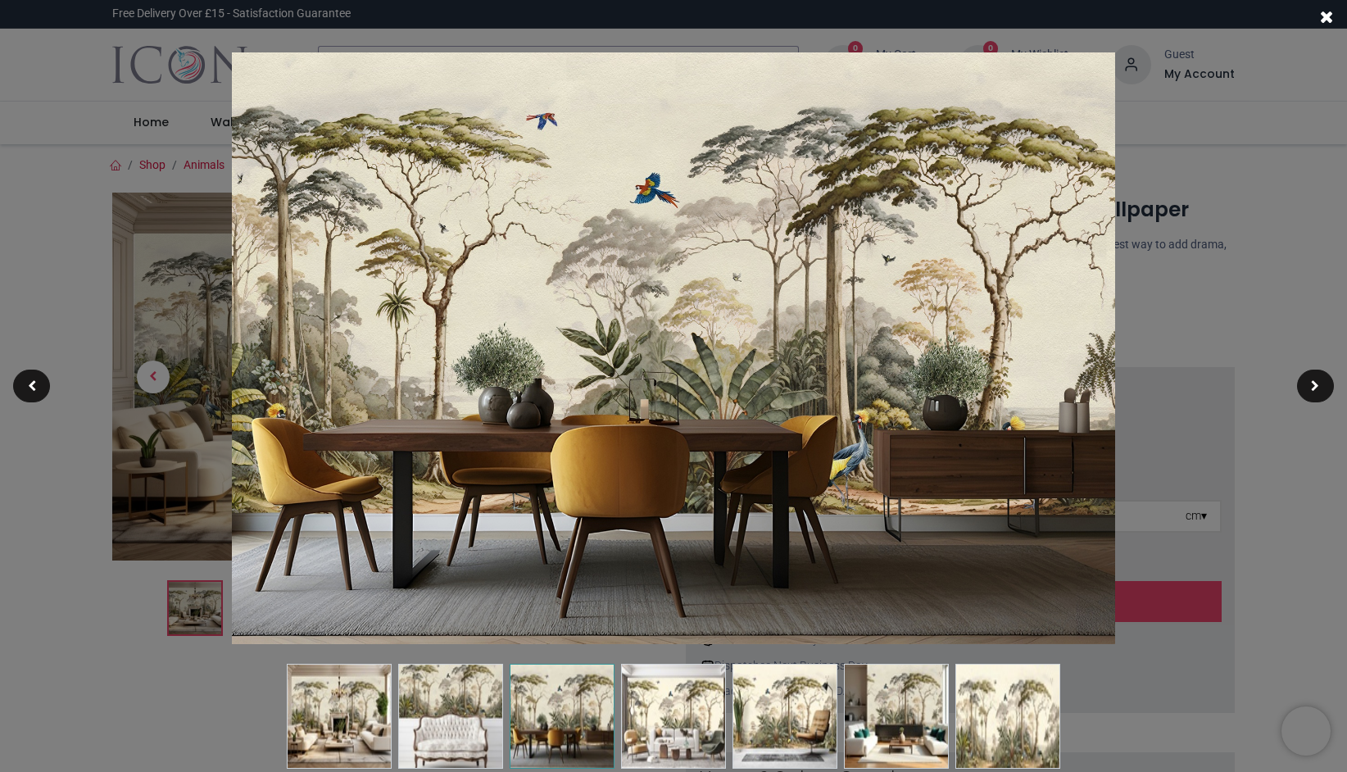
click at [450, 741] on img at bounding box center [450, 716] width 105 height 105
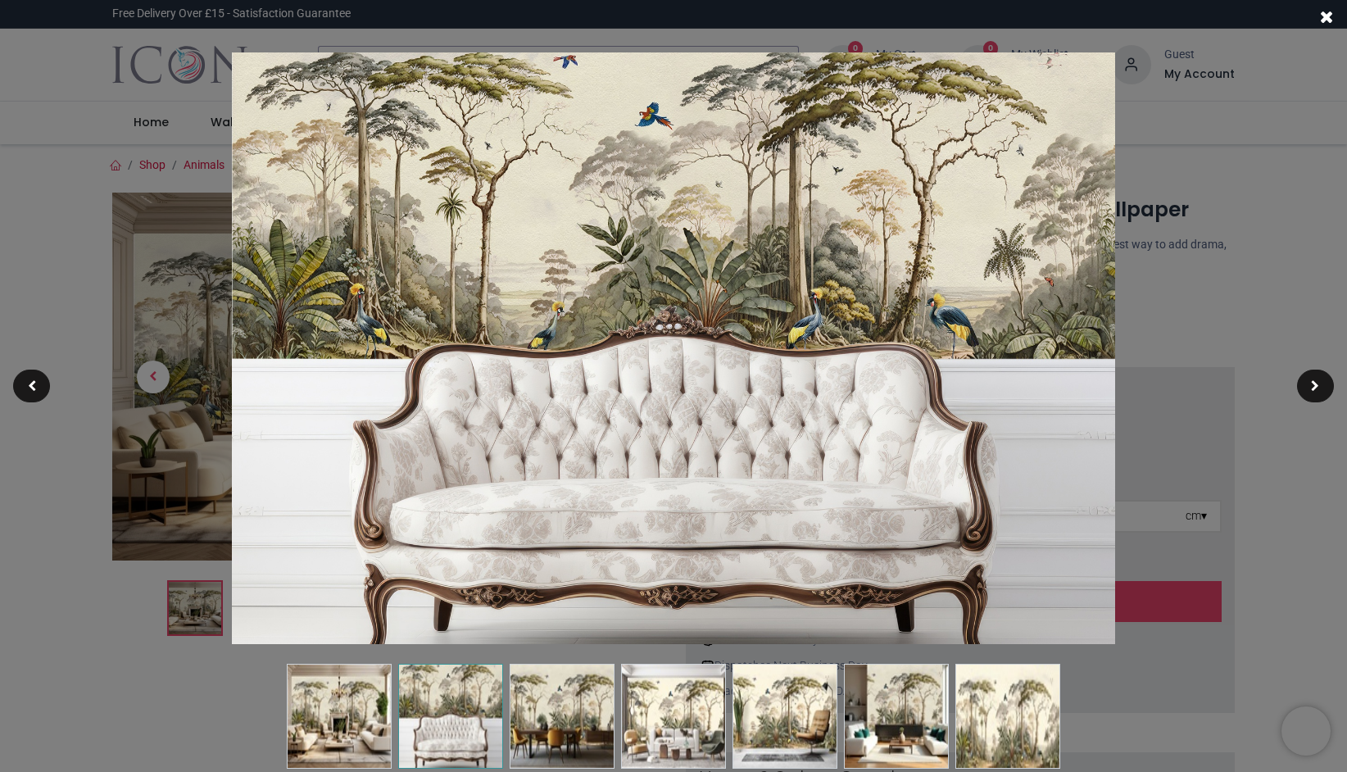
click at [320, 751] on img at bounding box center [339, 716] width 105 height 105
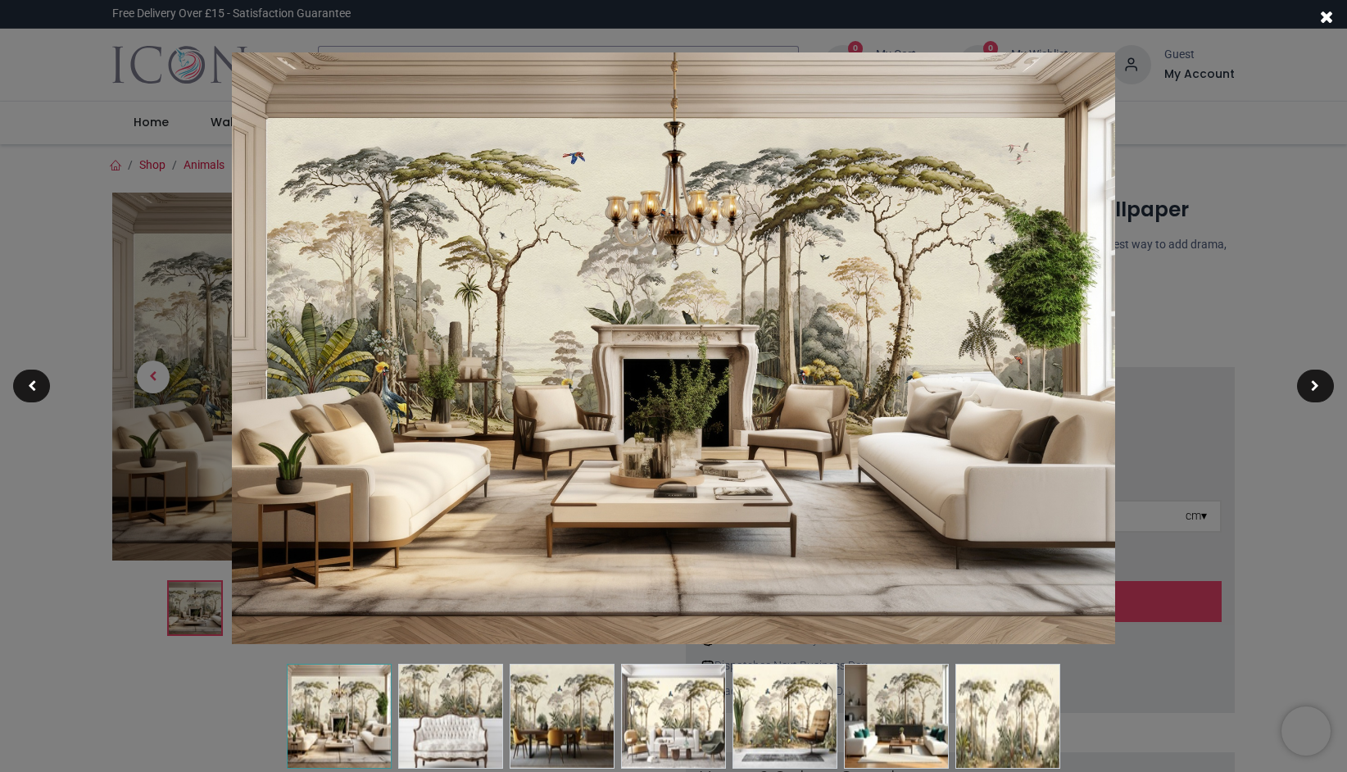
click at [176, 295] on div at bounding box center [673, 386] width 1347 height 772
